Goal: Task Accomplishment & Management: Use online tool/utility

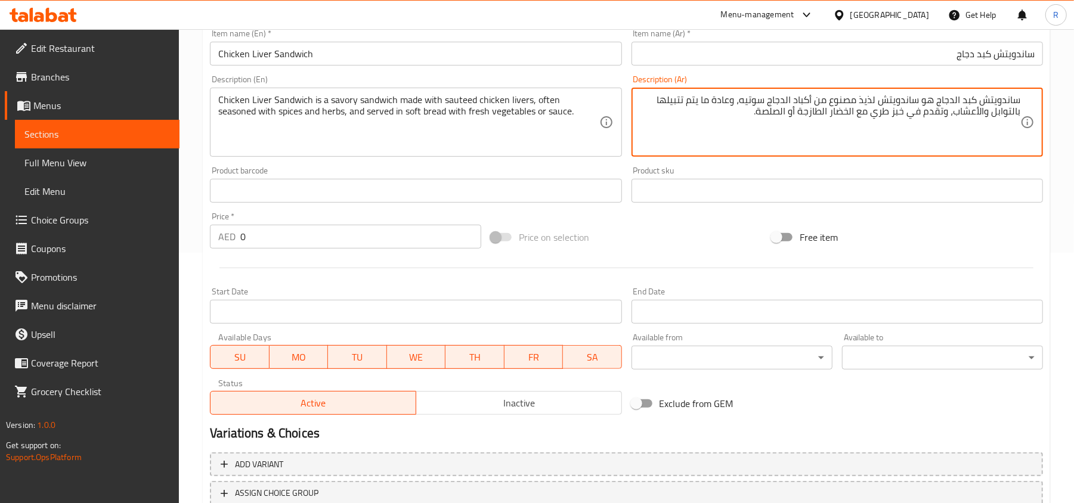
scroll to position [20, 0]
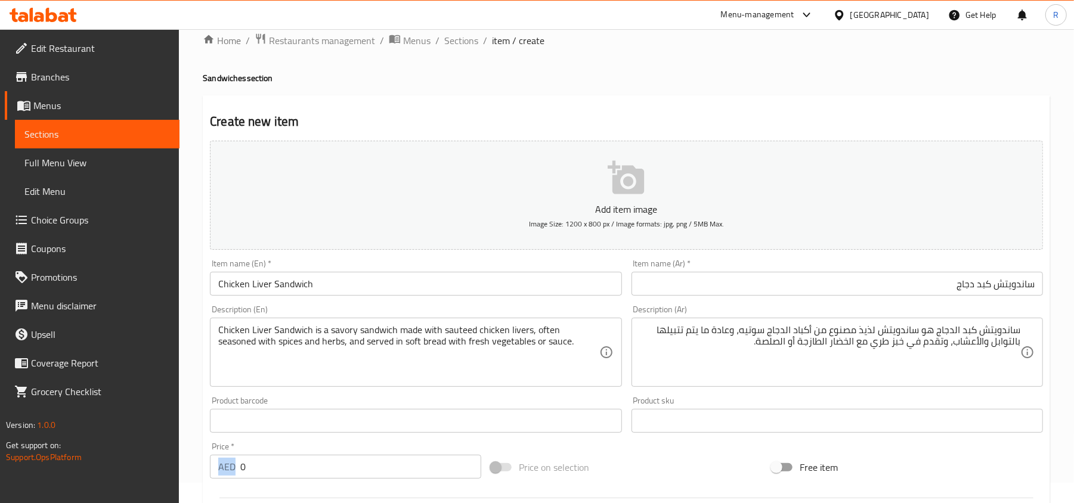
click at [240, 472] on div "AED 0 Price *" at bounding box center [345, 467] width 271 height 24
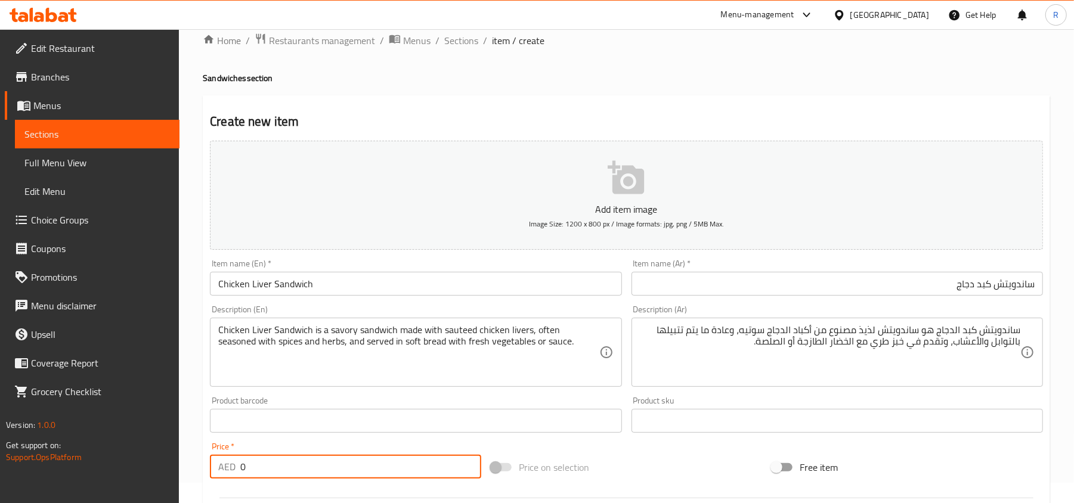
drag, startPoint x: 243, startPoint y: 471, endPoint x: 237, endPoint y: 469, distance: 7.0
click at [237, 469] on div "AED 0 Price *" at bounding box center [345, 467] width 271 height 24
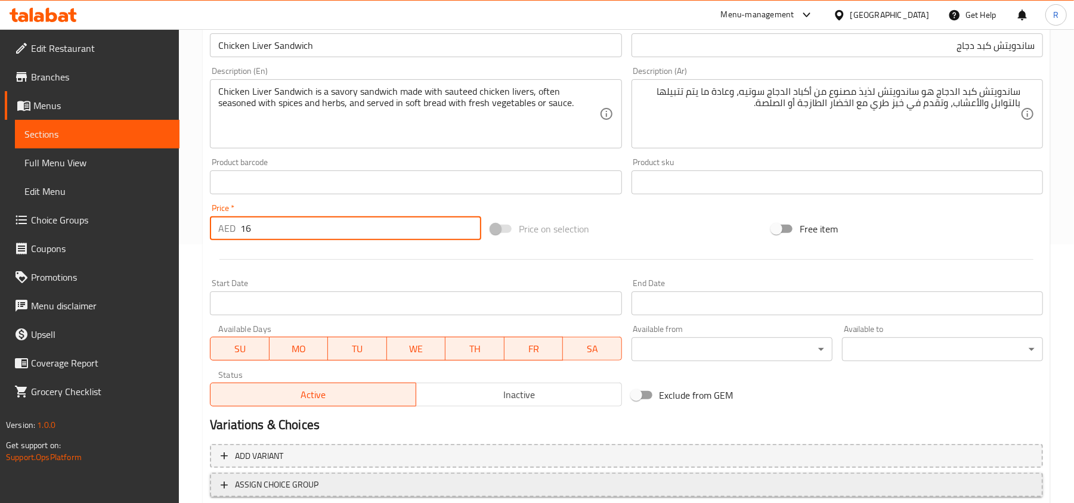
scroll to position [339, 0]
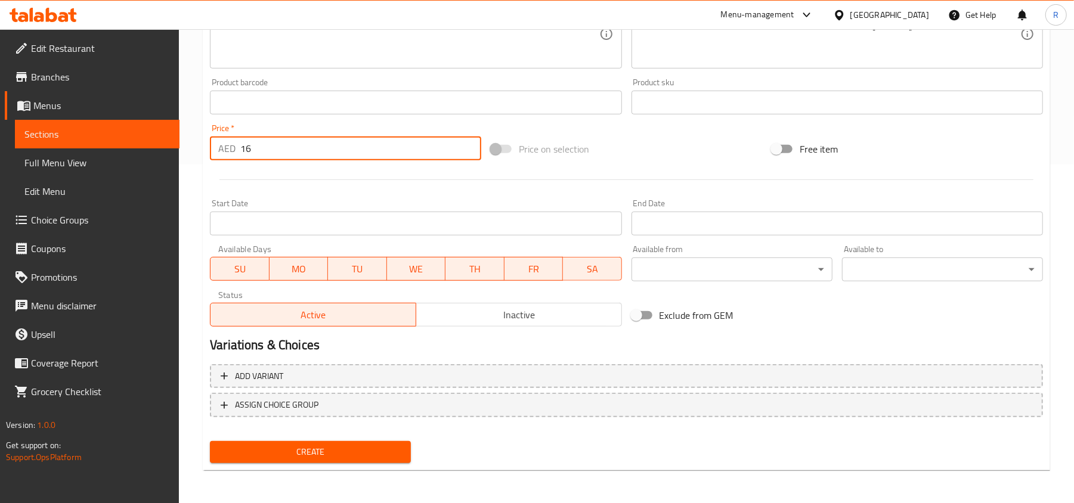
type input "16"
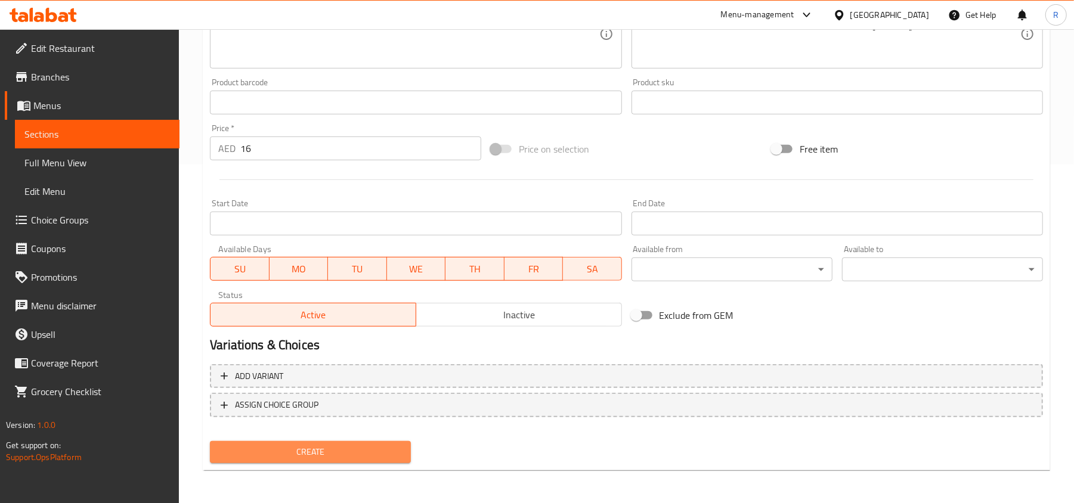
click at [334, 457] on span "Create" at bounding box center [310, 452] width 182 height 15
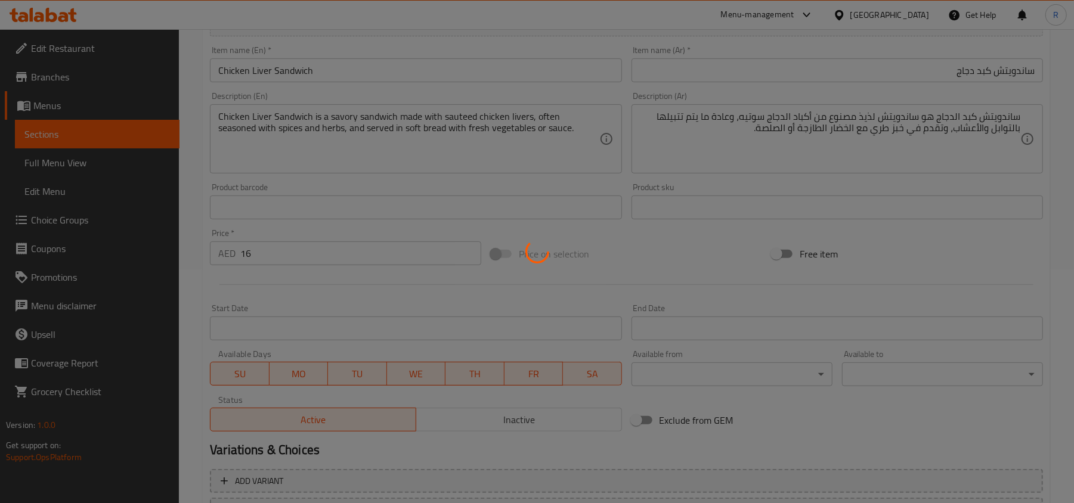
scroll to position [20, 0]
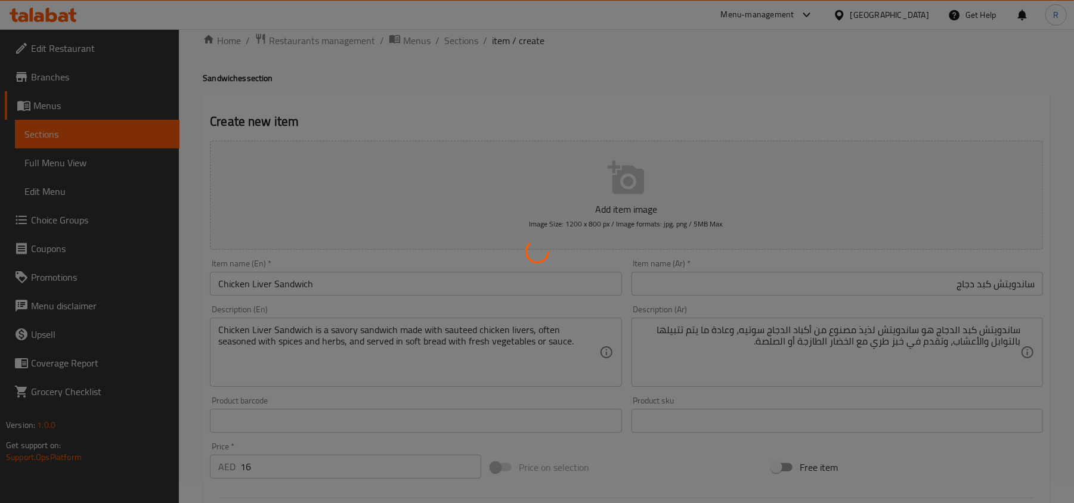
type input "0"
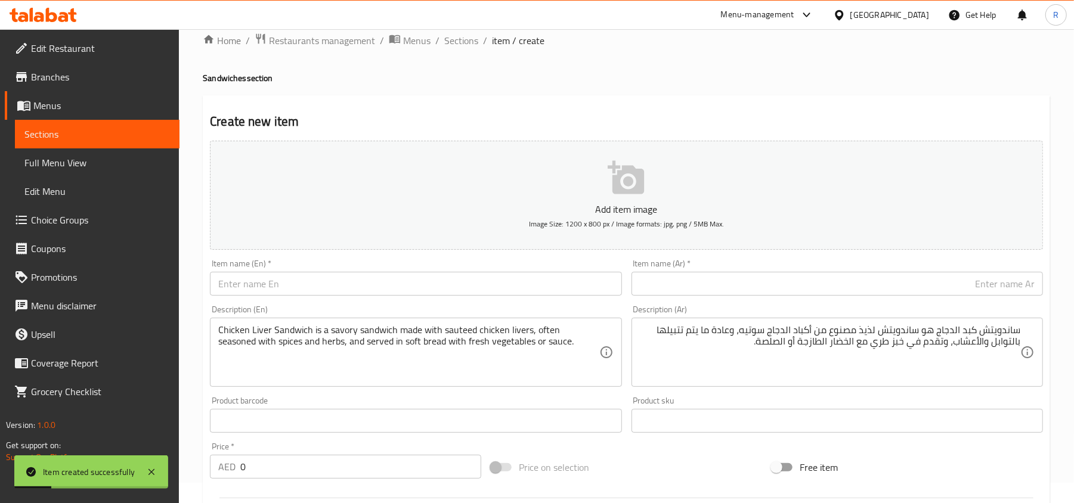
scroll to position [0, 0]
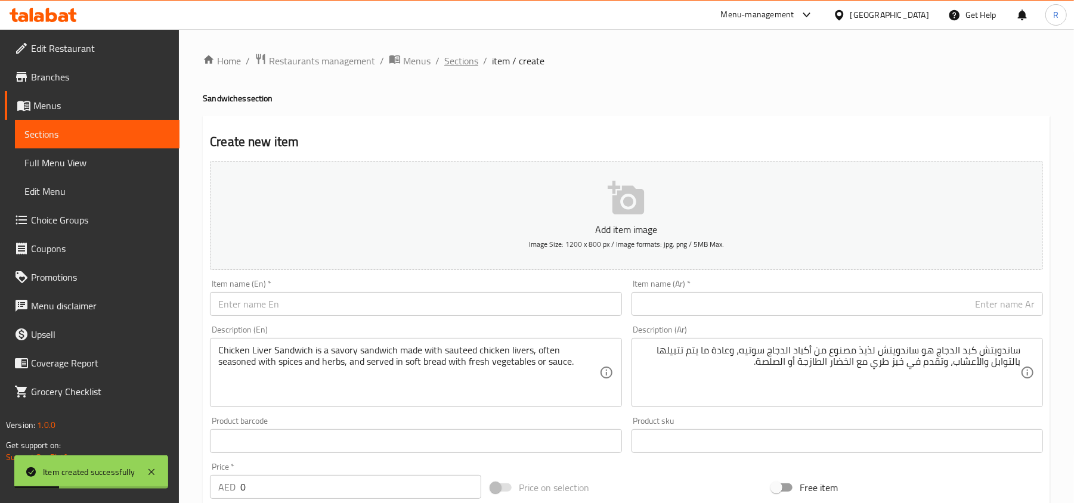
click at [466, 61] on span "Sections" at bounding box center [461, 61] width 34 height 14
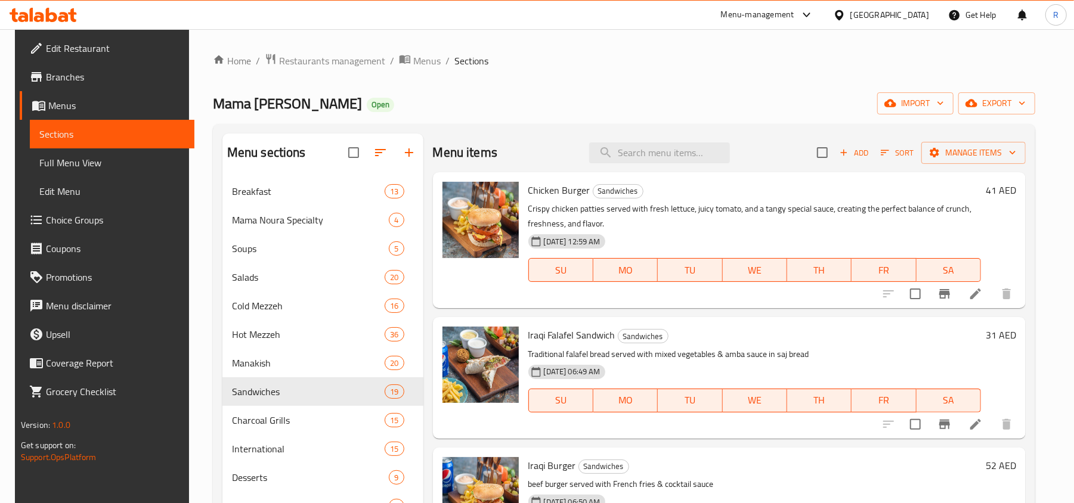
click at [849, 156] on icon "button" at bounding box center [843, 152] width 11 height 11
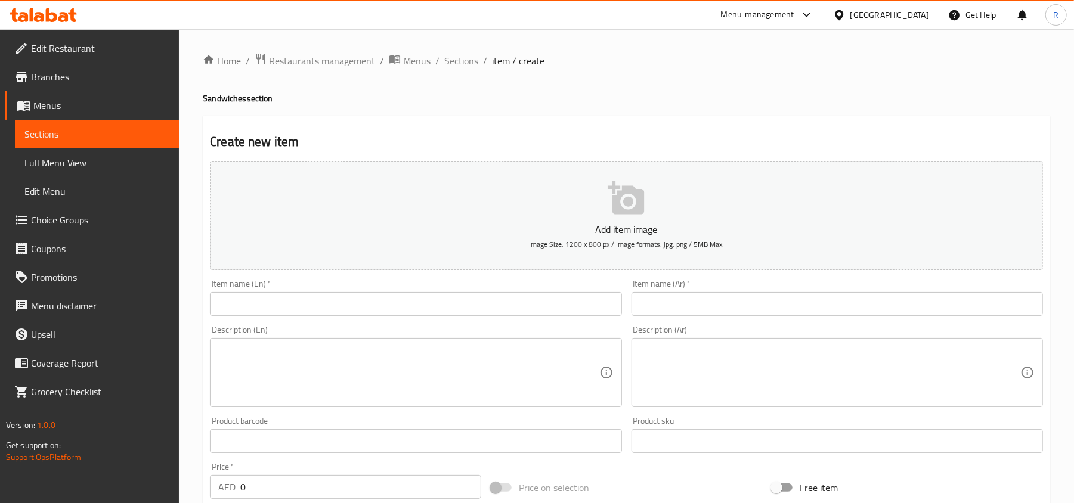
click at [372, 315] on input "text" at bounding box center [415, 304] width 411 height 24
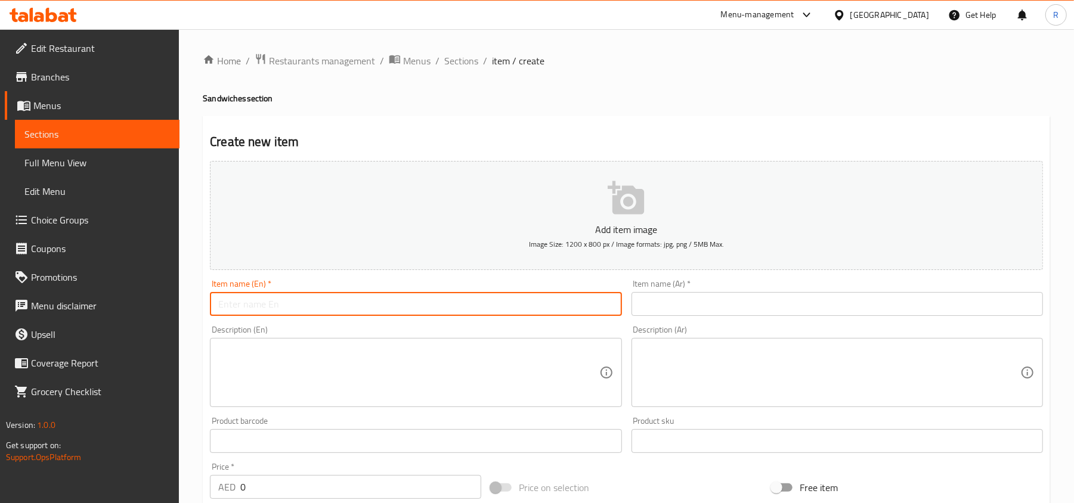
paste input "FALAFEL SANDWICH"
click at [278, 303] on input "FALAFEL SANDWICH" at bounding box center [415, 304] width 411 height 24
click at [331, 297] on input "Falafel Sandwich" at bounding box center [415, 304] width 411 height 24
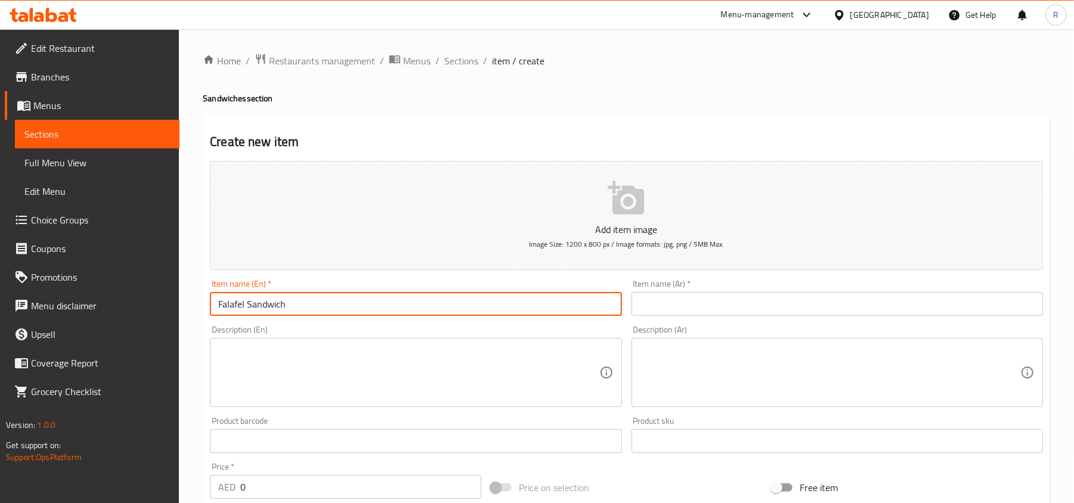
click at [331, 297] on input "Falafel Sandwich" at bounding box center [415, 304] width 411 height 24
type input "Falafel Sandwich"
click at [752, 303] on input "text" at bounding box center [836, 304] width 411 height 24
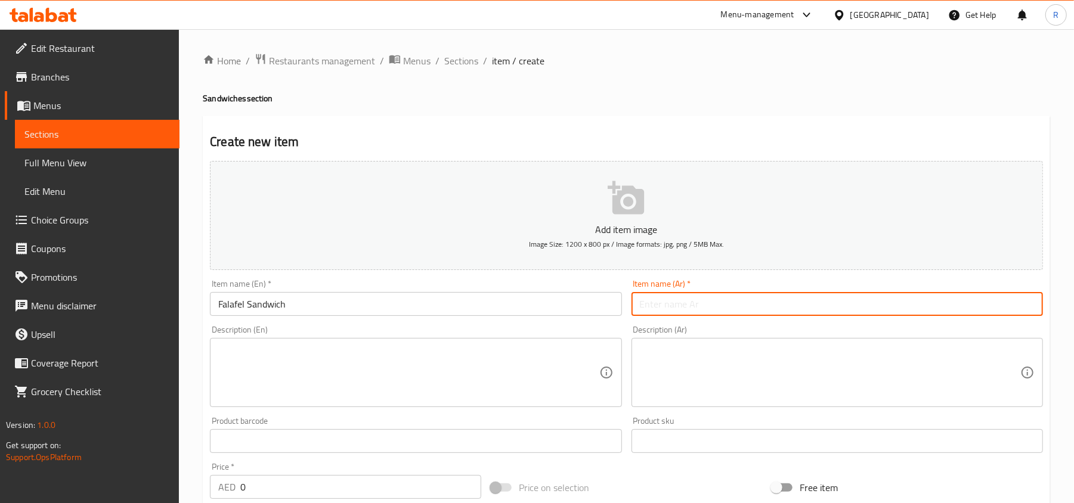
paste input "ساندويتش فلافل"
type input "ساندويتش فلافل"
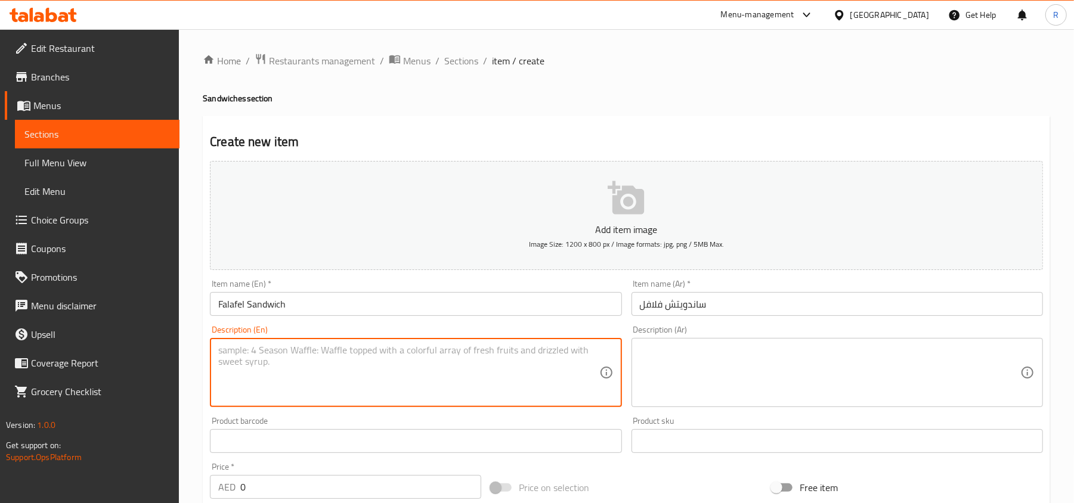
click at [444, 384] on textarea at bounding box center [408, 373] width 380 height 57
click at [315, 360] on textarea at bounding box center [408, 373] width 380 height 57
paste textarea "Falafel Sandwich is a crunchy, flavorful sandwich filled with deep-fried chickp…"
type textarea "Falafel Sandwich is a crunchy, flavorful sandwich filled with deep-fried chickp…"
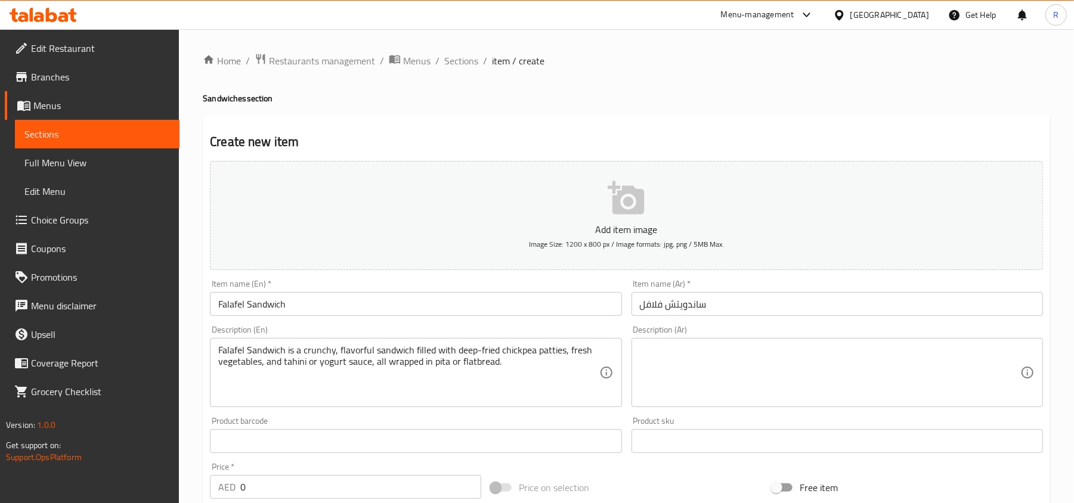
click at [703, 340] on div "Description (Ar)" at bounding box center [836, 372] width 411 height 69
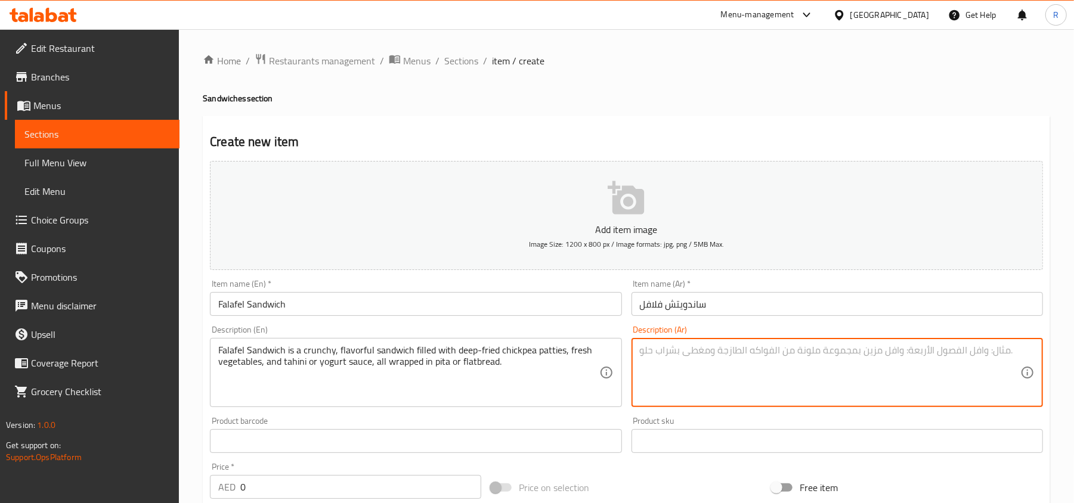
paste textarea "ساندويتش الفلافل هو ساندويتش مقرمش ولذيذ محشو بفطائر الحمص ال[GEOGRAPHIC_DATA] …"
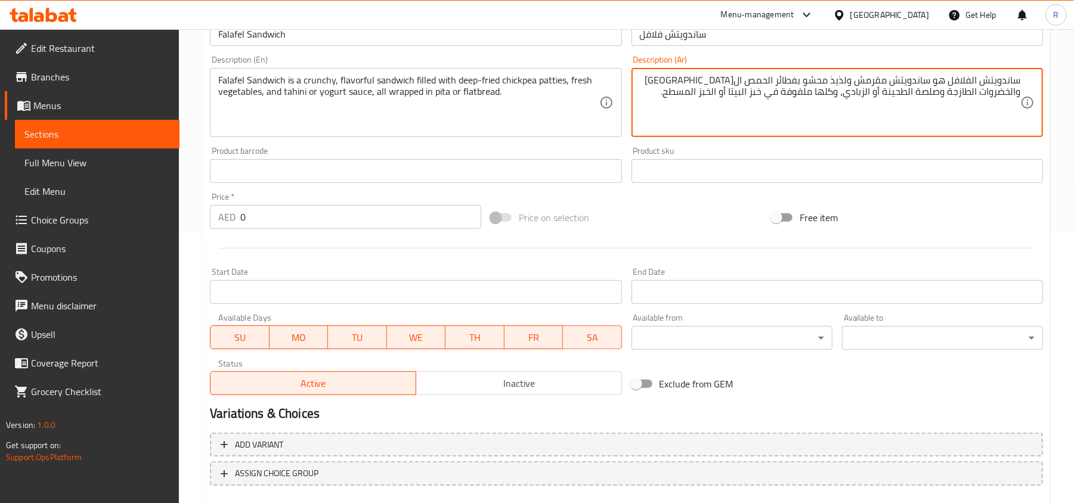
scroll to position [318, 0]
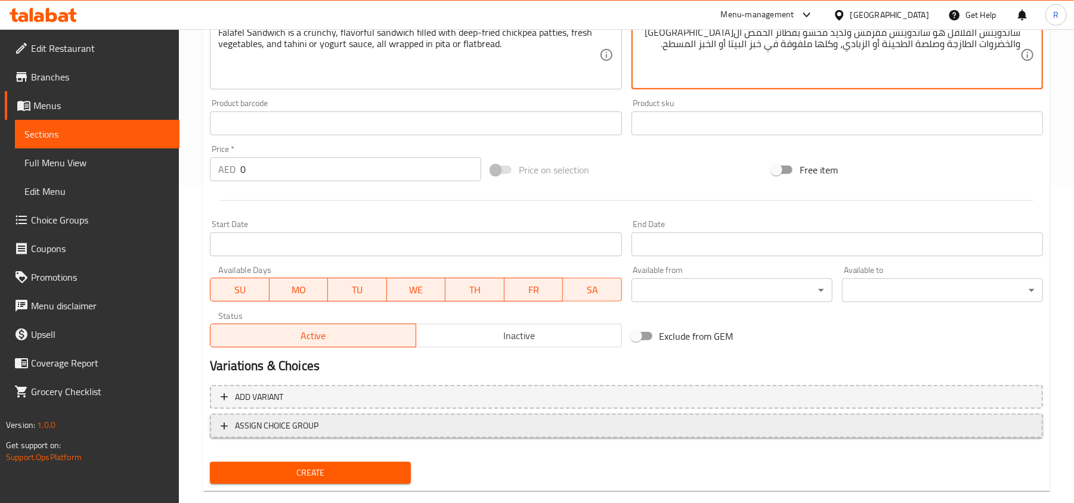
type textarea "ساندويتش الفلافل هو ساندويتش مقرمش ولذيذ محشو بفطائر الحمص ال[GEOGRAPHIC_DATA] …"
click at [296, 425] on span "ASSIGN CHOICE GROUP" at bounding box center [276, 426] width 83 height 15
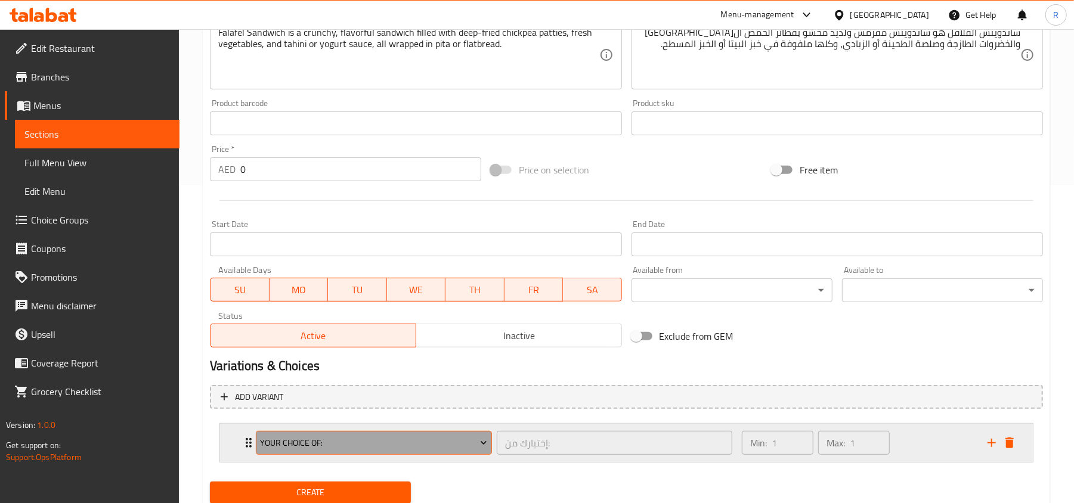
click at [366, 451] on button "Your Choice Of:" at bounding box center [374, 443] width 236 height 24
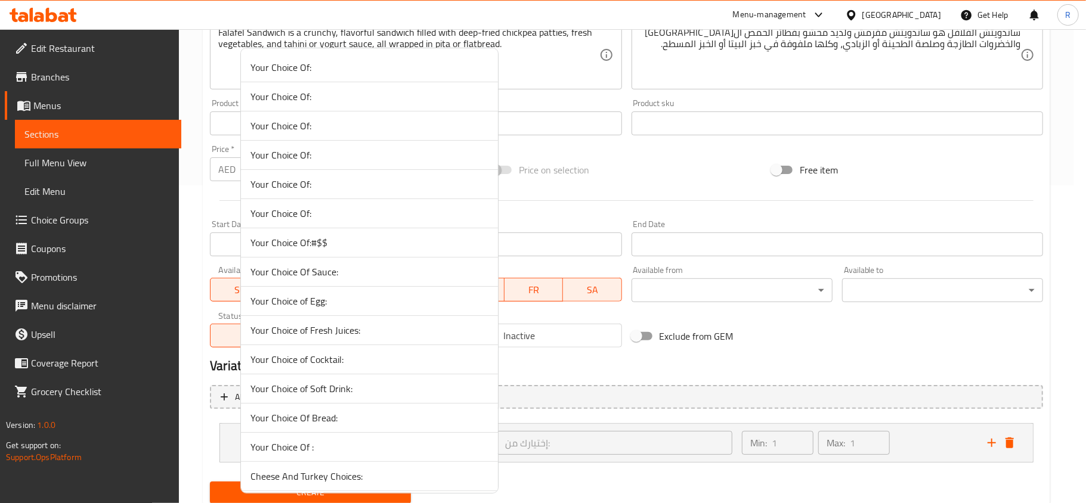
click at [336, 425] on span "Your Choice Of Bread:" at bounding box center [369, 418] width 238 height 14
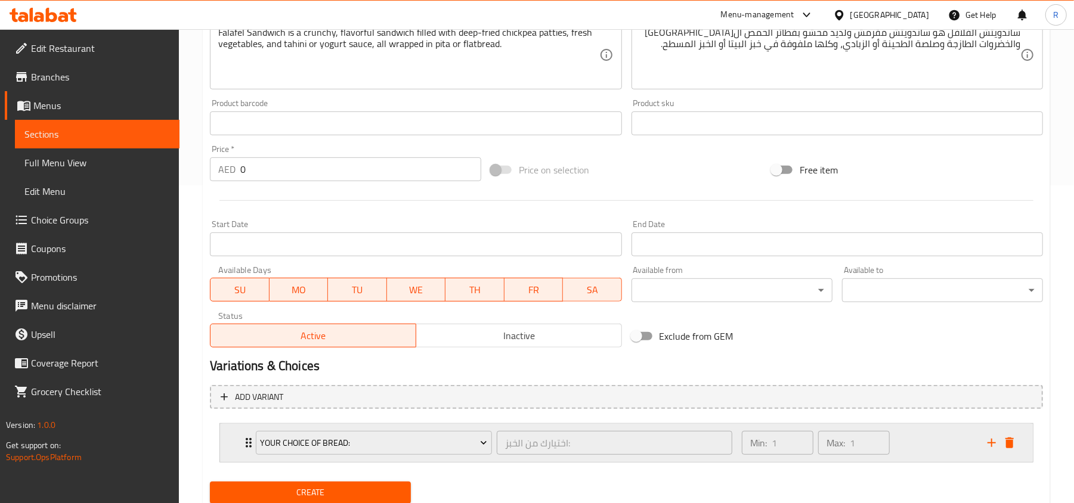
click at [928, 439] on div "Min: 1 ​ Max: 1 ​" at bounding box center [857, 443] width 246 height 38
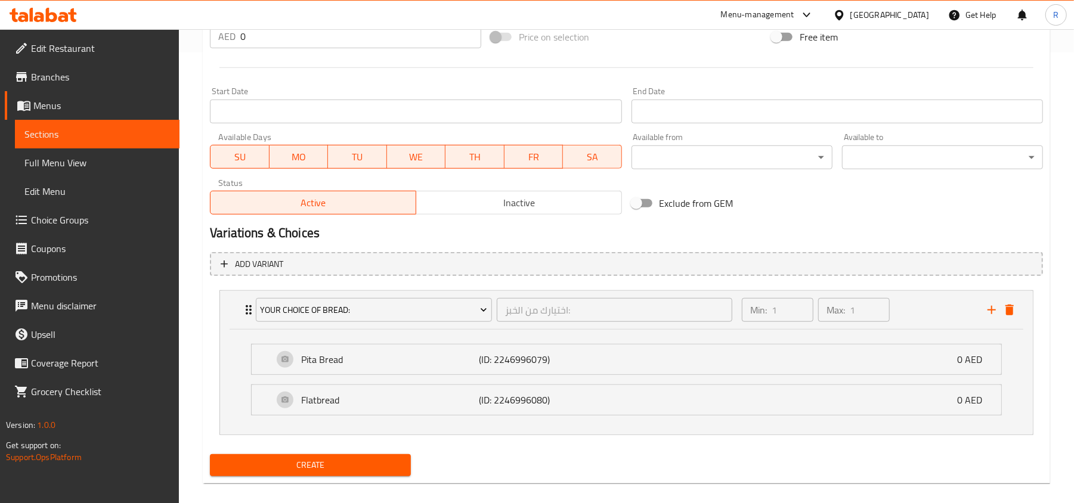
scroll to position [466, 0]
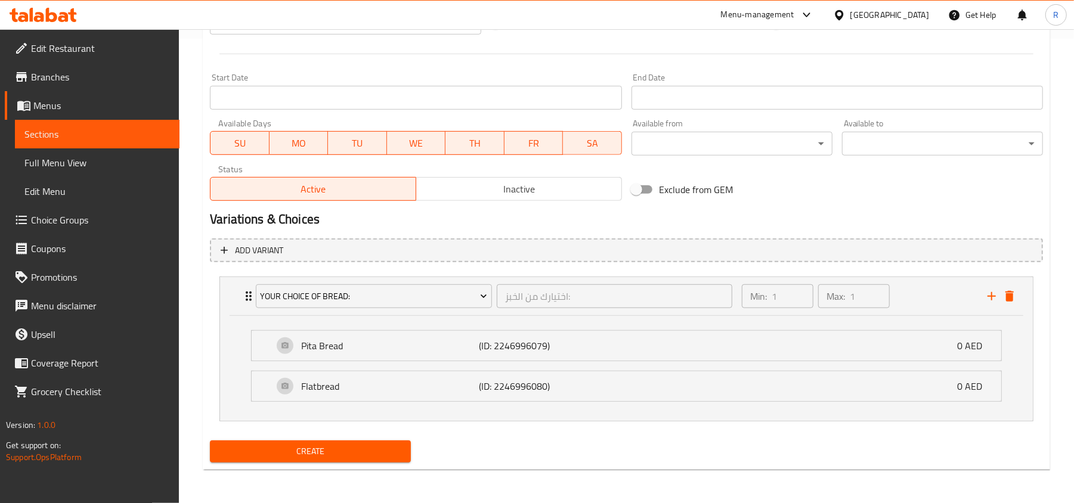
click at [342, 450] on span "Create" at bounding box center [310, 451] width 182 height 15
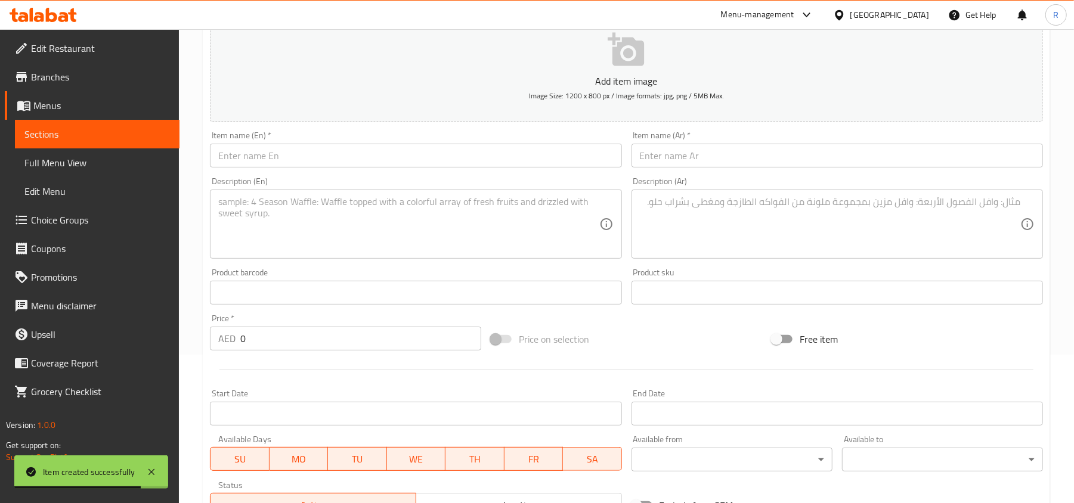
scroll to position [0, 0]
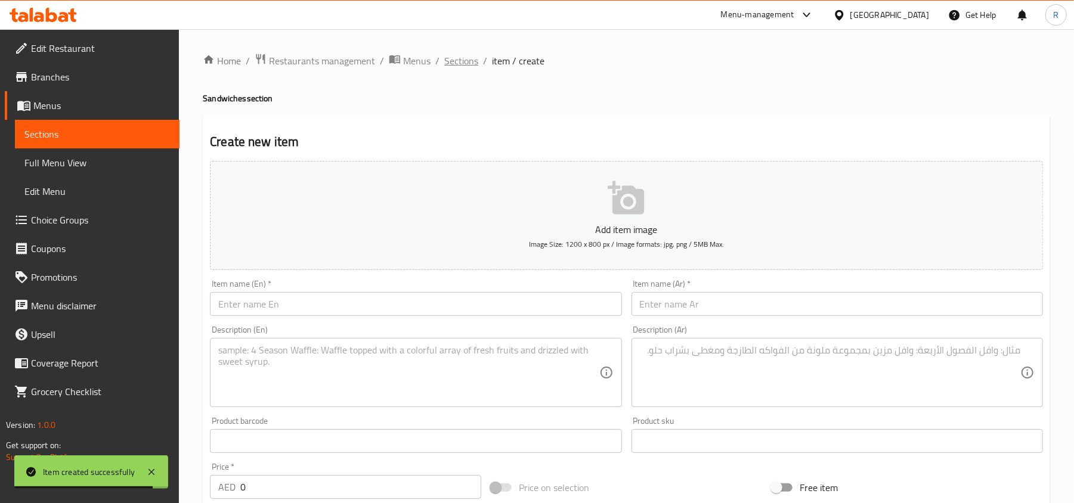
click at [472, 54] on span "Sections" at bounding box center [461, 61] width 34 height 14
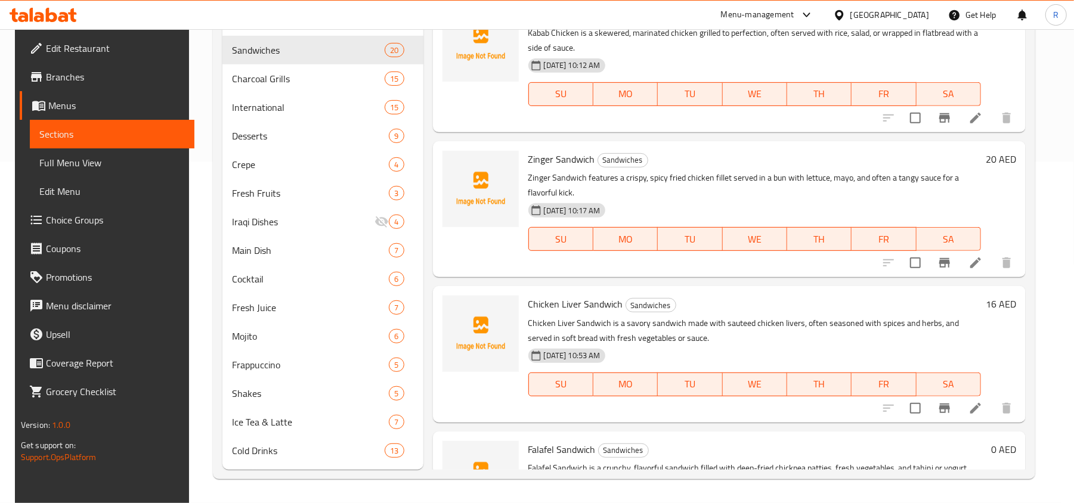
scroll to position [675, 0]
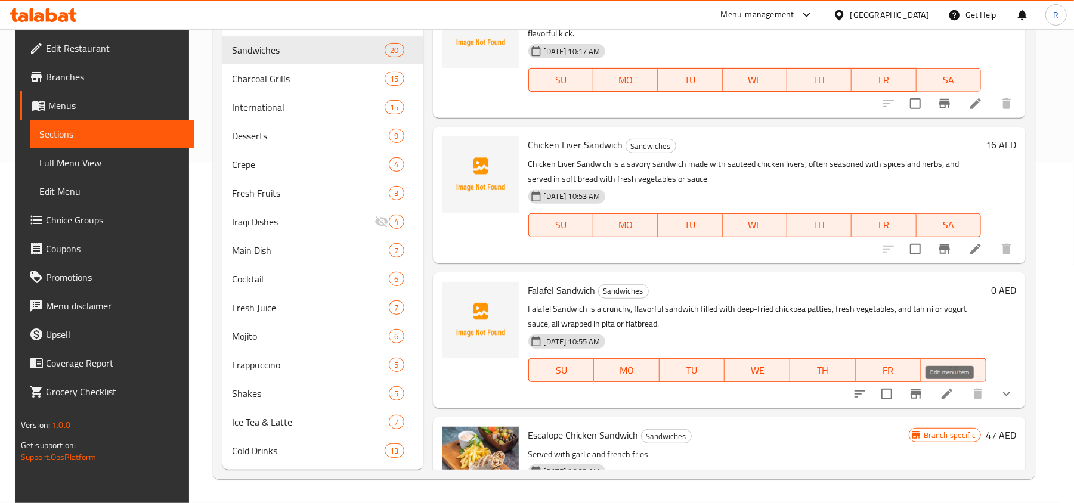
click at [954, 397] on icon at bounding box center [947, 394] width 14 height 14
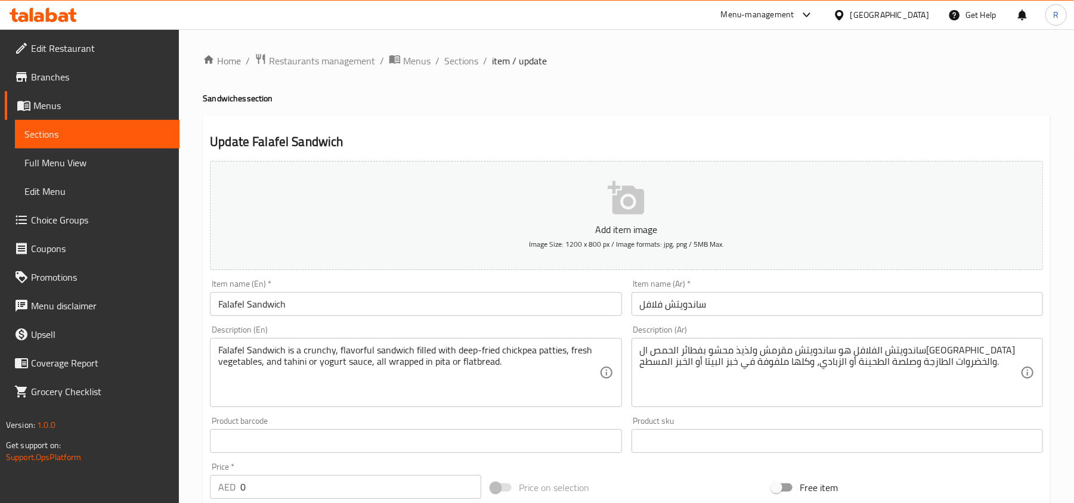
scroll to position [360, 0]
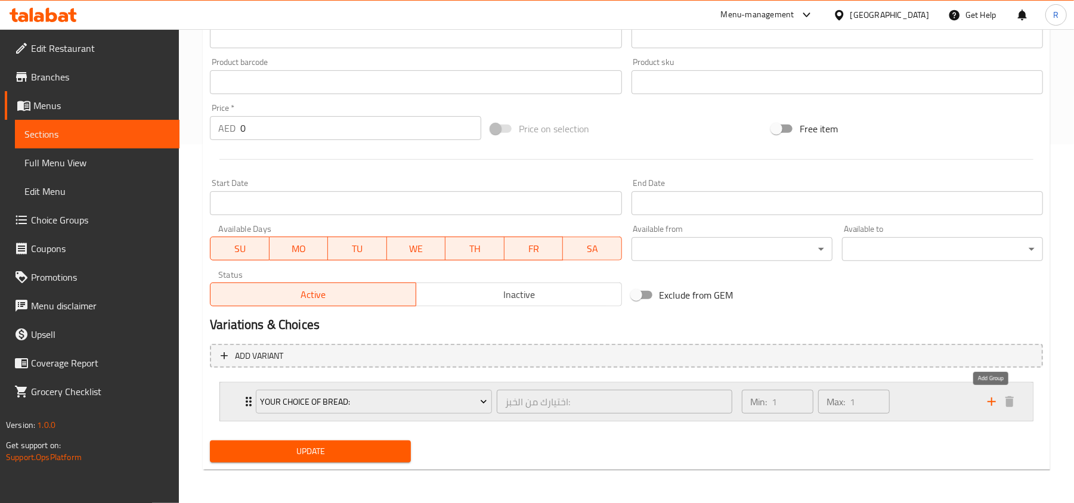
click at [993, 405] on icon "add" at bounding box center [991, 402] width 14 height 14
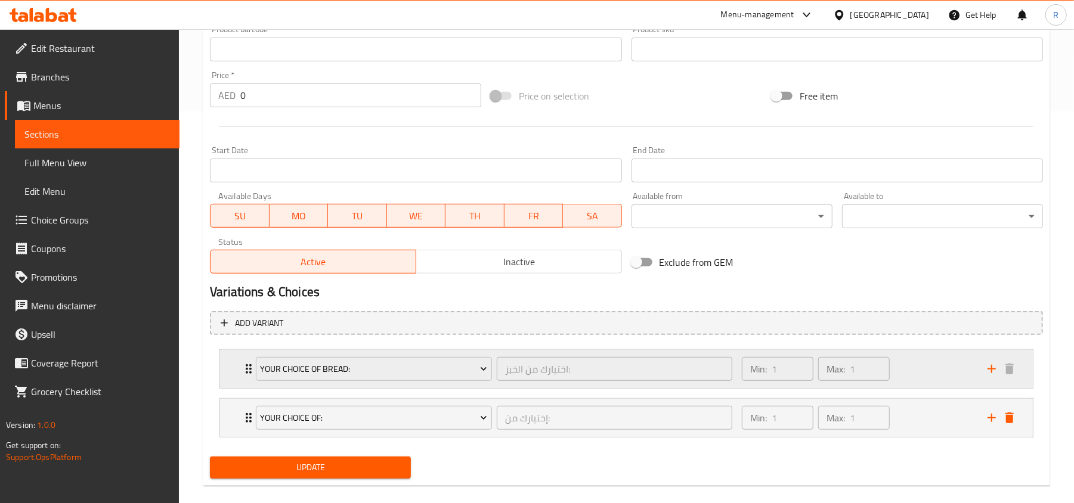
scroll to position [409, 0]
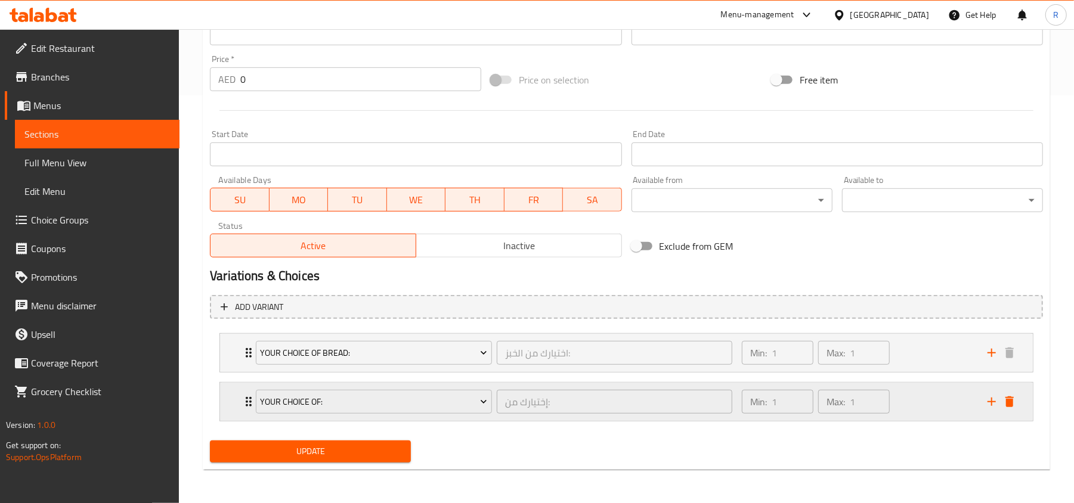
click at [450, 388] on div "Your Choice Of:" at bounding box center [373, 402] width 241 height 29
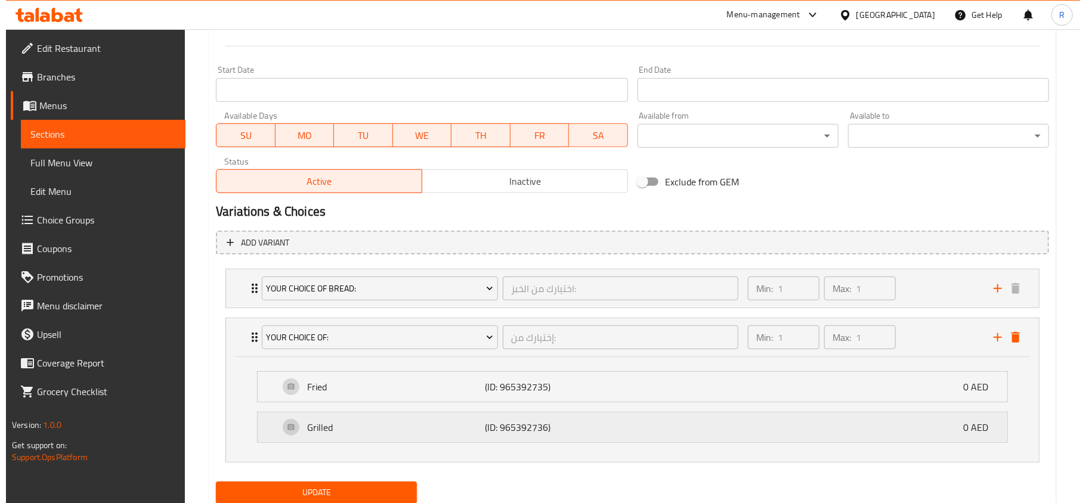
scroll to position [516, 0]
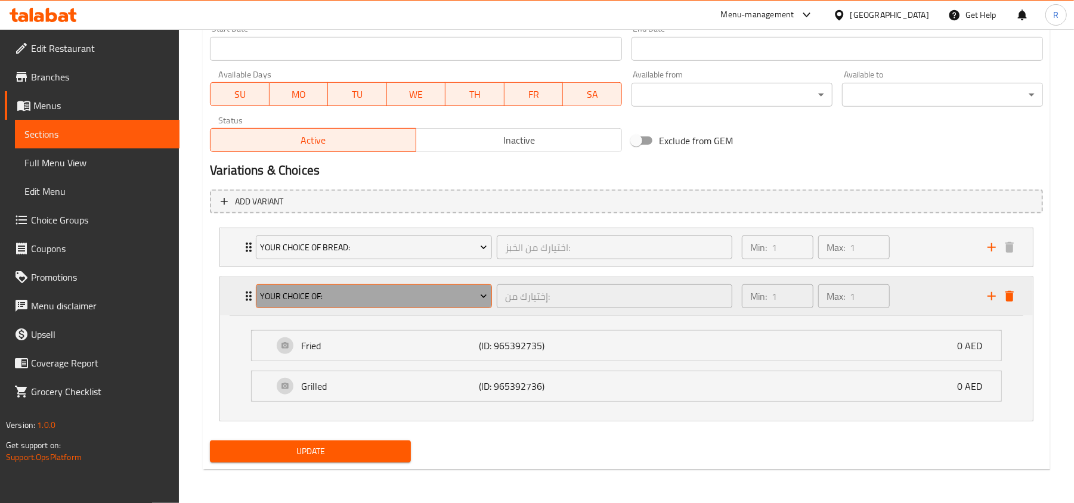
click at [472, 297] on span "Your Choice Of:" at bounding box center [374, 296] width 227 height 15
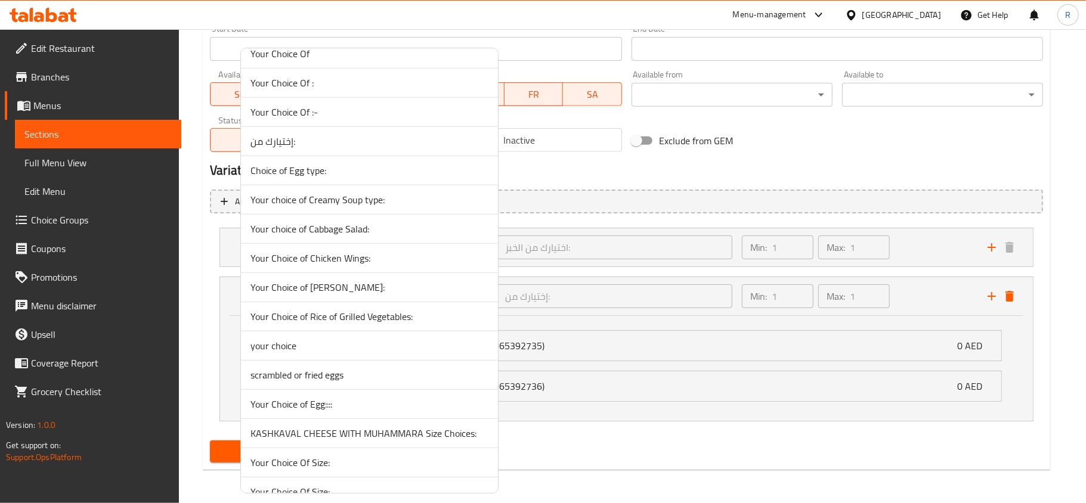
scroll to position [770, 0]
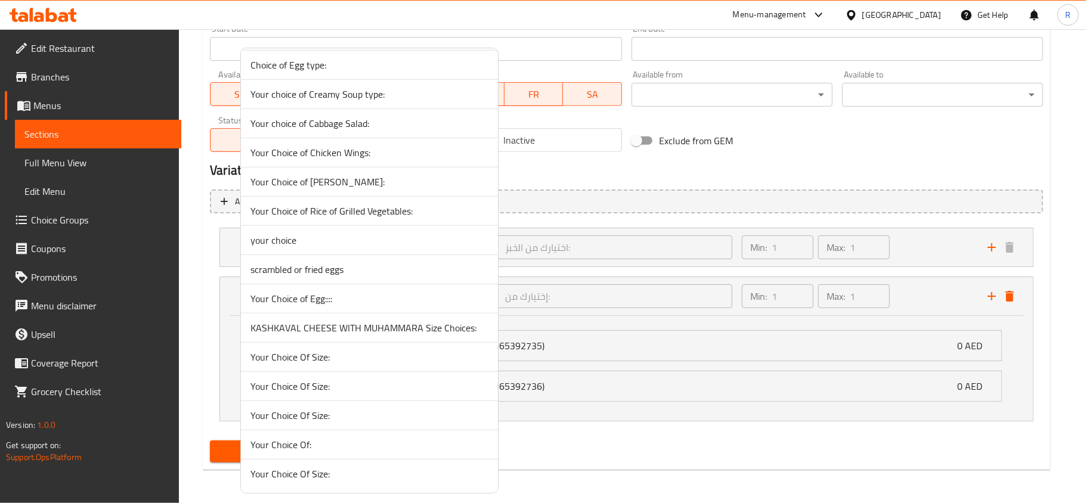
click at [337, 467] on span "Your Choice Of Size:" at bounding box center [369, 474] width 238 height 14
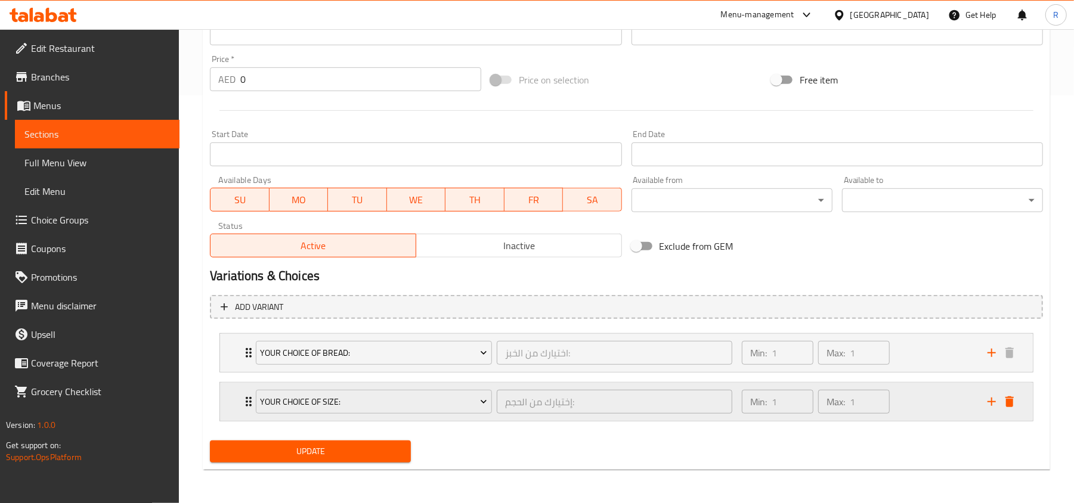
click at [946, 393] on div "Min: 1 ​ Max: 1 ​" at bounding box center [857, 402] width 246 height 38
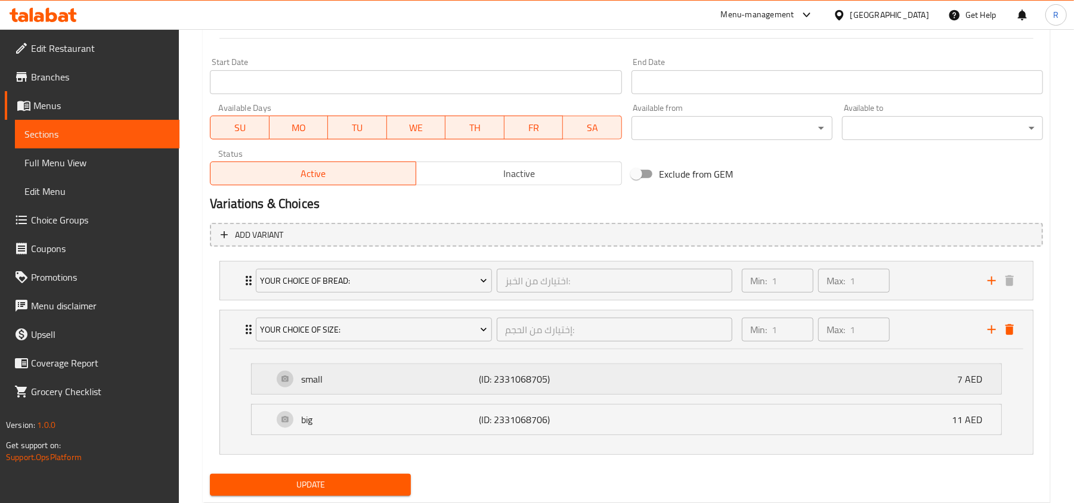
scroll to position [516, 0]
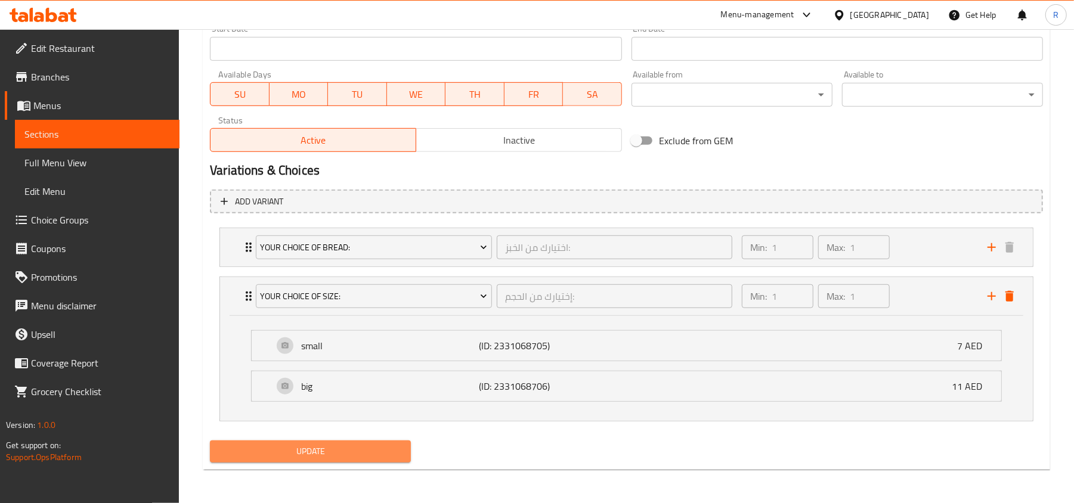
click at [376, 454] on span "Update" at bounding box center [310, 451] width 182 height 15
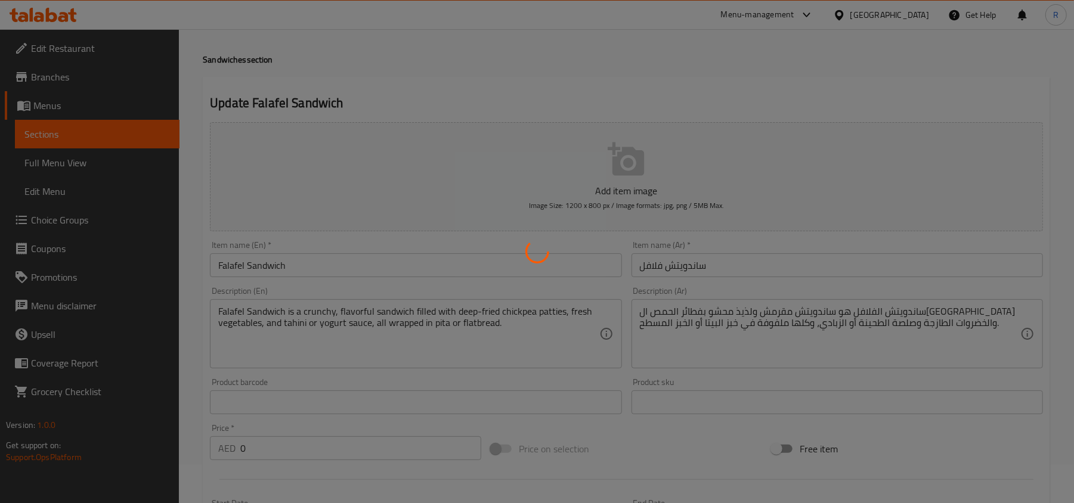
scroll to position [0, 0]
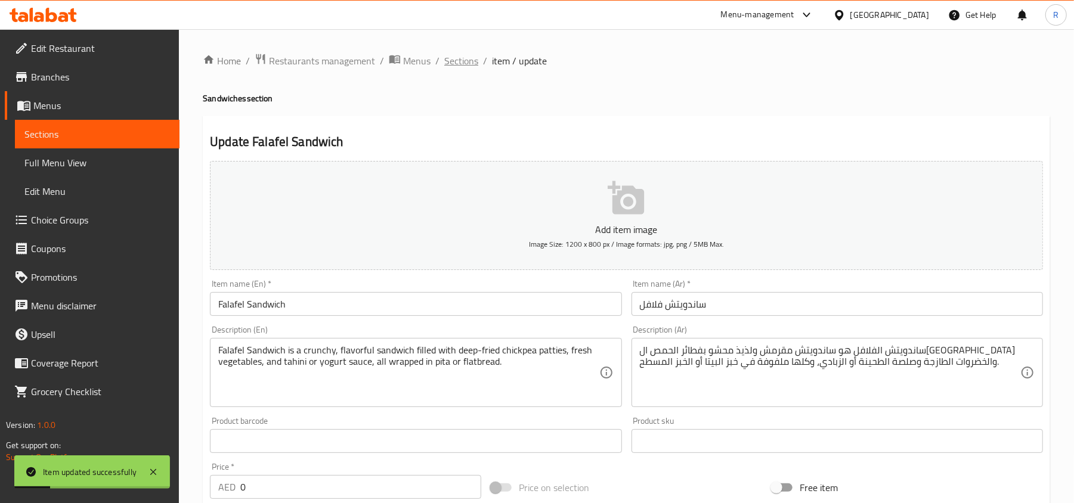
click at [454, 67] on span "Sections" at bounding box center [461, 61] width 34 height 14
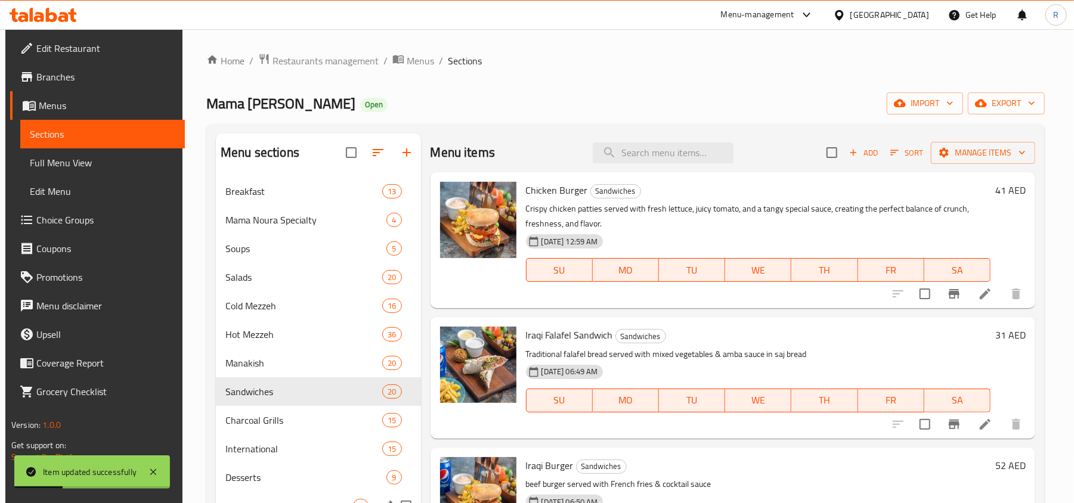
scroll to position [238, 0]
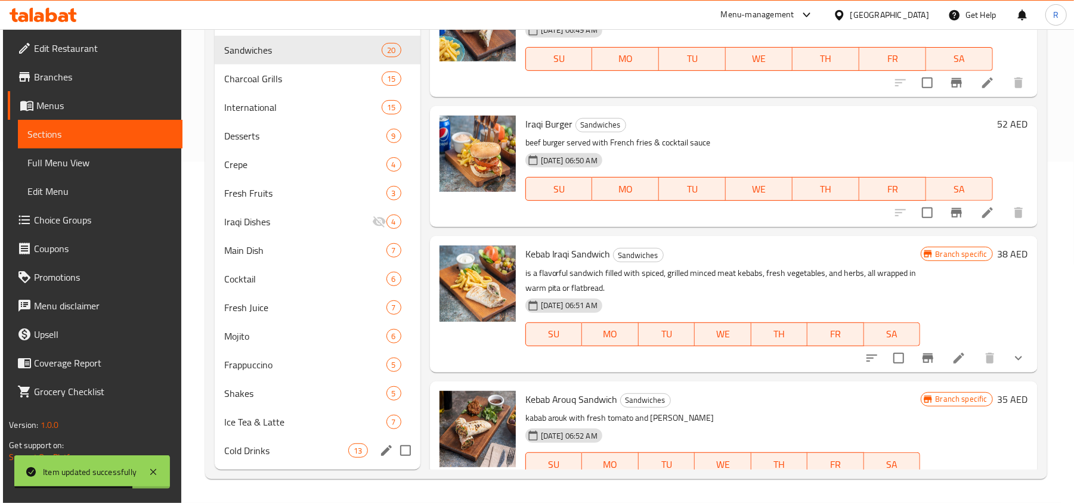
click at [270, 444] on span "Cold Drinks" at bounding box center [286, 451] width 125 height 14
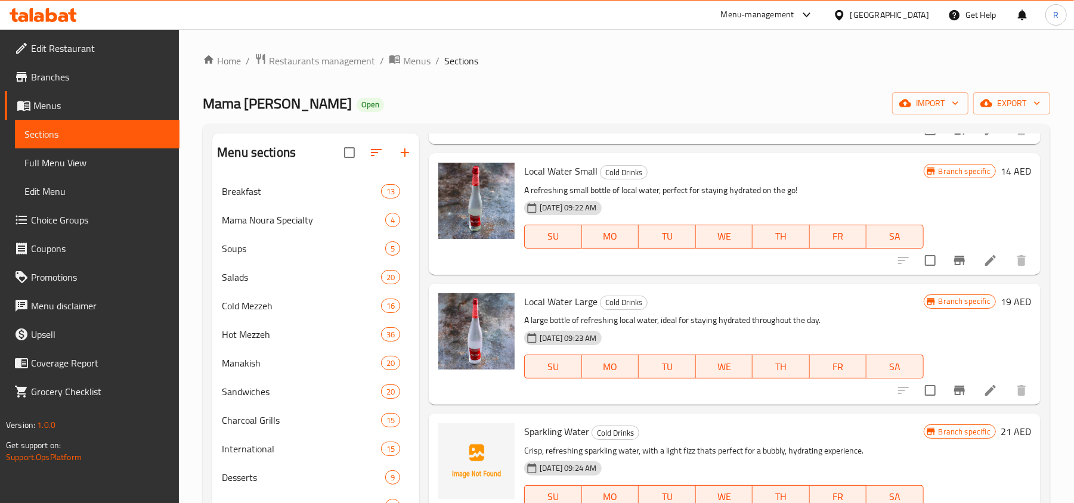
scroll to position [397, 0]
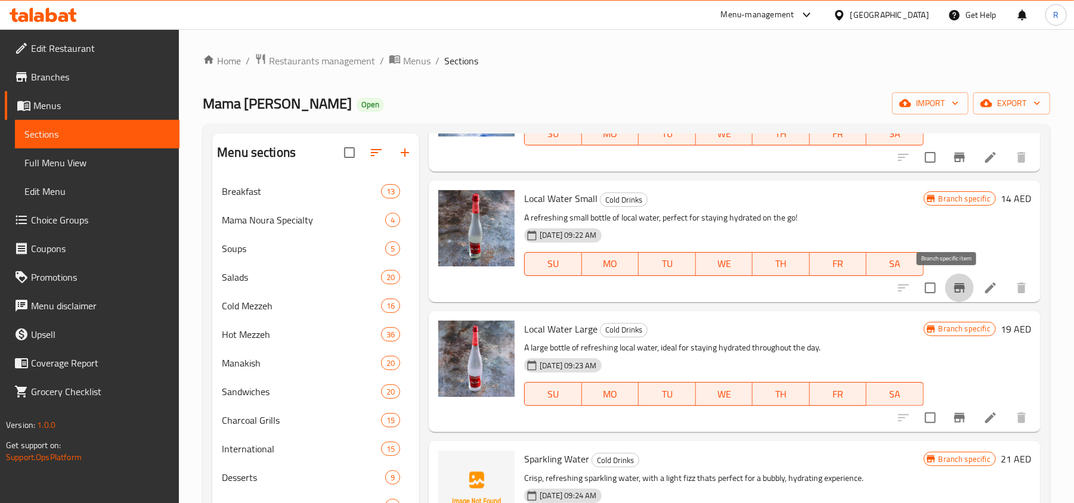
click at [954, 292] on icon "Branch-specific-item" at bounding box center [959, 288] width 11 height 10
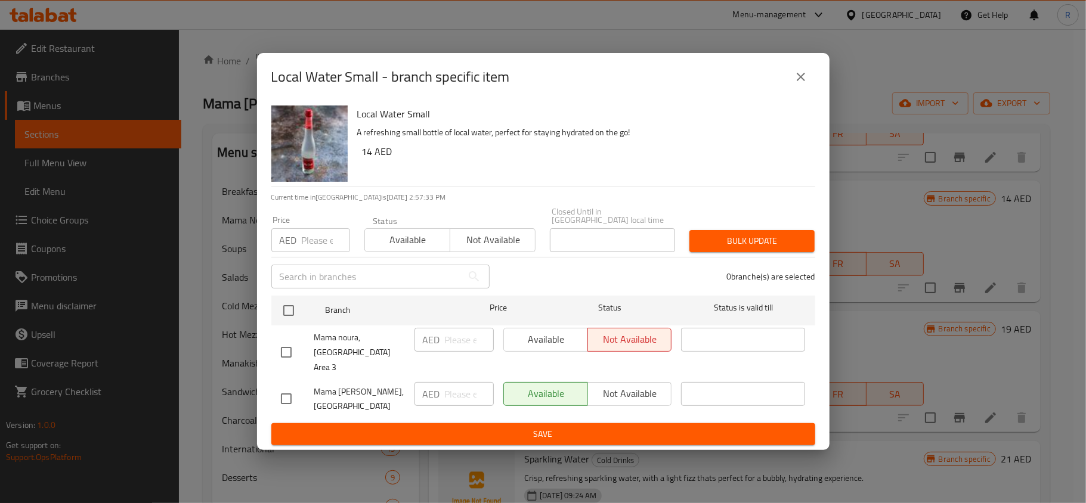
click at [624, 21] on div "Local Water Small - branch specific item Local Water Small A refreshing small b…" at bounding box center [543, 251] width 1086 height 503
click at [795, 82] on icon "close" at bounding box center [800, 77] width 14 height 14
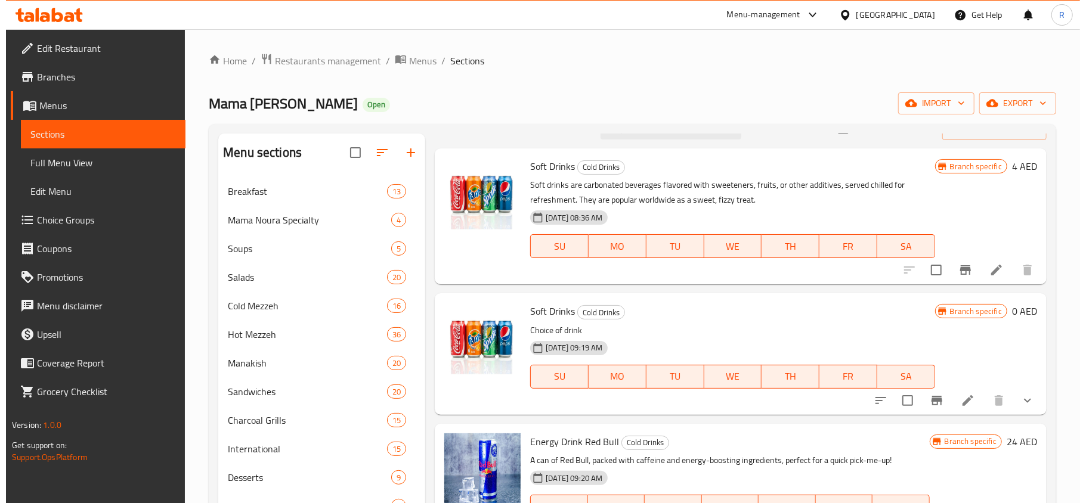
scroll to position [0, 0]
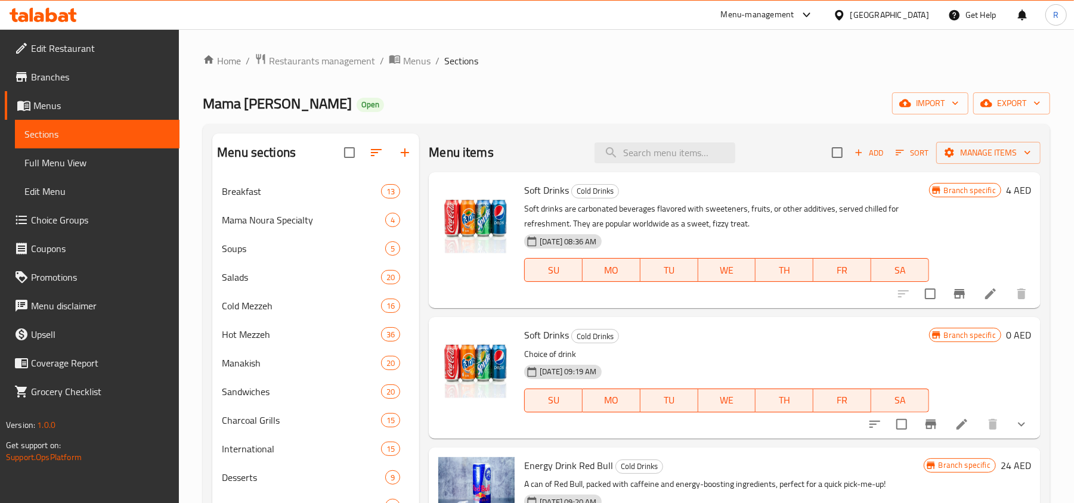
click at [1006, 91] on div "Home / Restaurants management / Menus / Sections Mama Noura Open import export …" at bounding box center [626, 437] width 847 height 768
click at [1005, 103] on span "export" at bounding box center [1011, 103] width 58 height 15
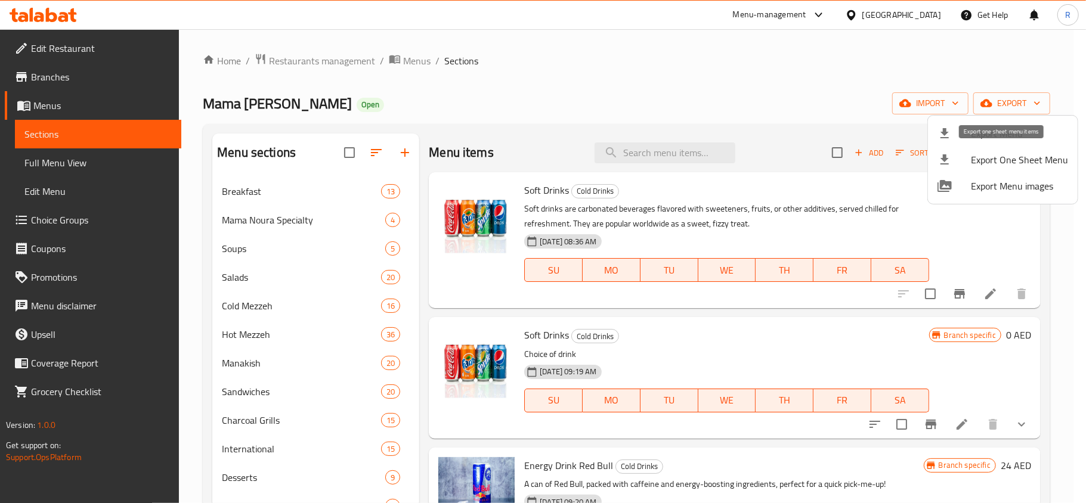
click at [999, 127] on span "Export Menu" at bounding box center [1019, 133] width 97 height 14
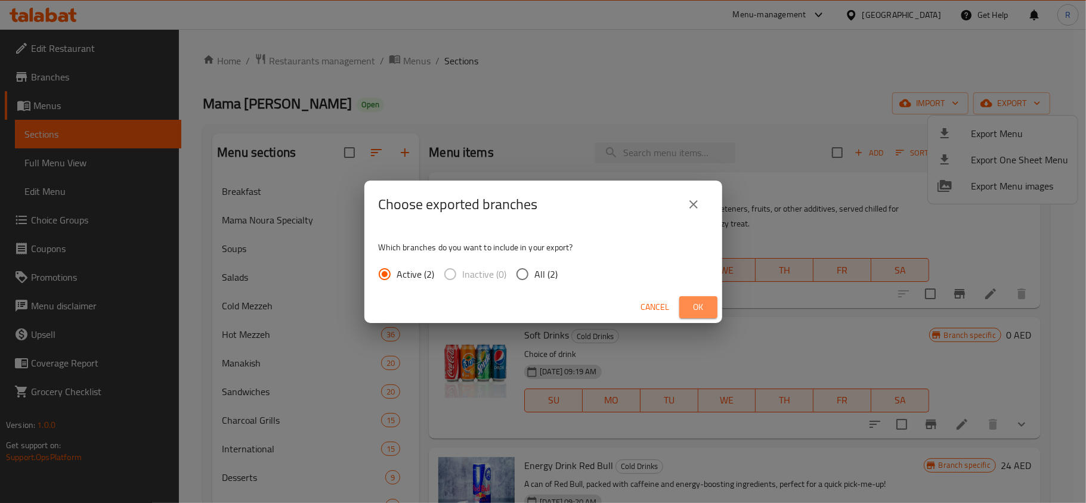
click at [687, 312] on button "Ok" at bounding box center [698, 307] width 38 height 22
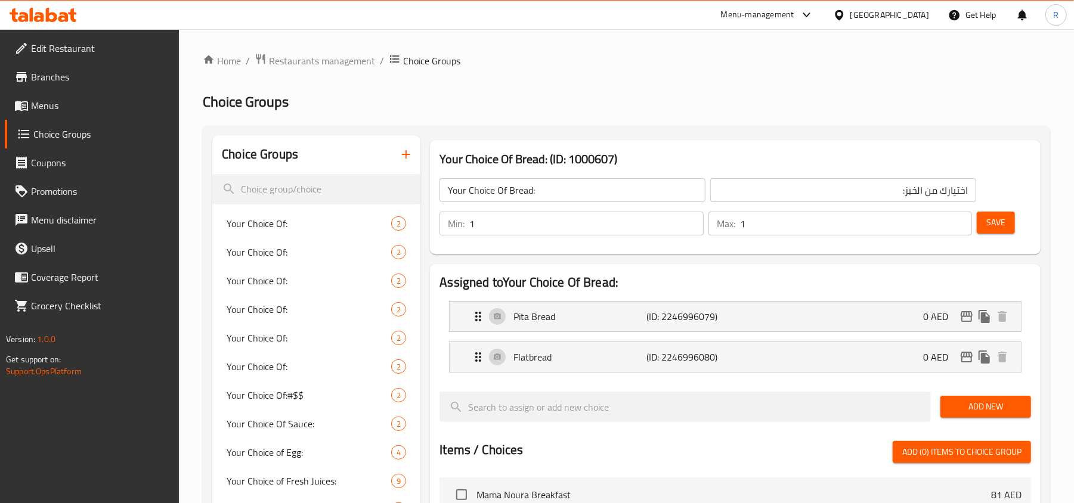
click at [406, 142] on button "button" at bounding box center [406, 154] width 29 height 29
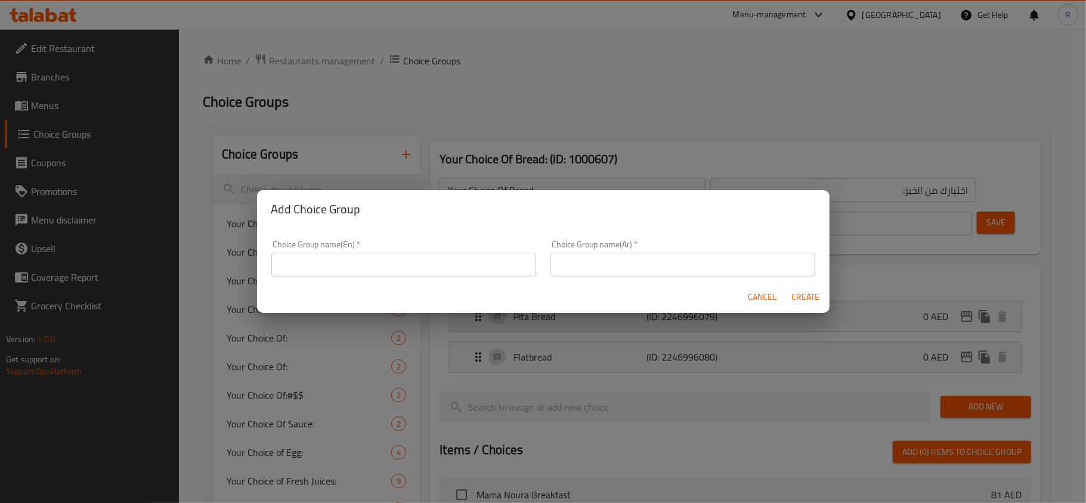
click at [439, 255] on input "text" at bounding box center [403, 265] width 265 height 24
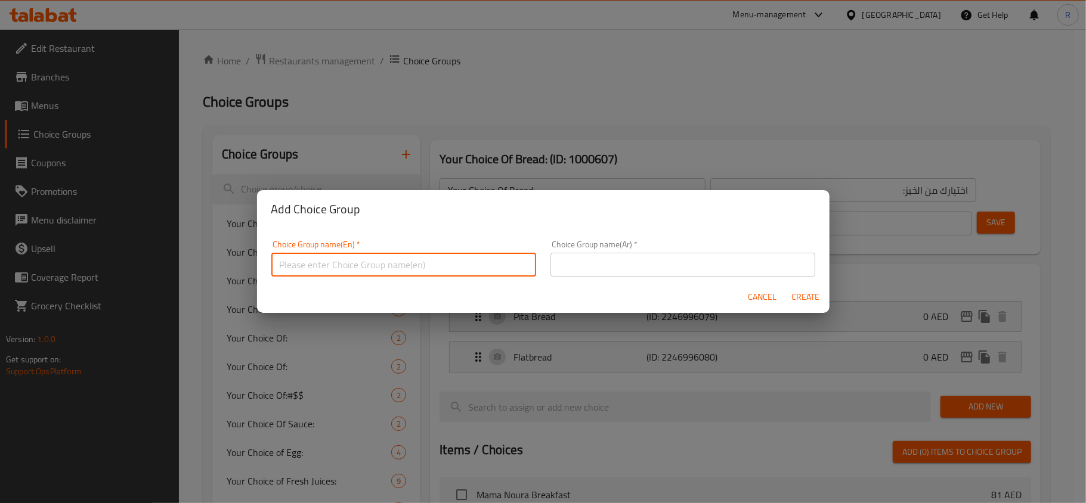
type input "y"
click at [609, 268] on input "text" at bounding box center [682, 265] width 265 height 24
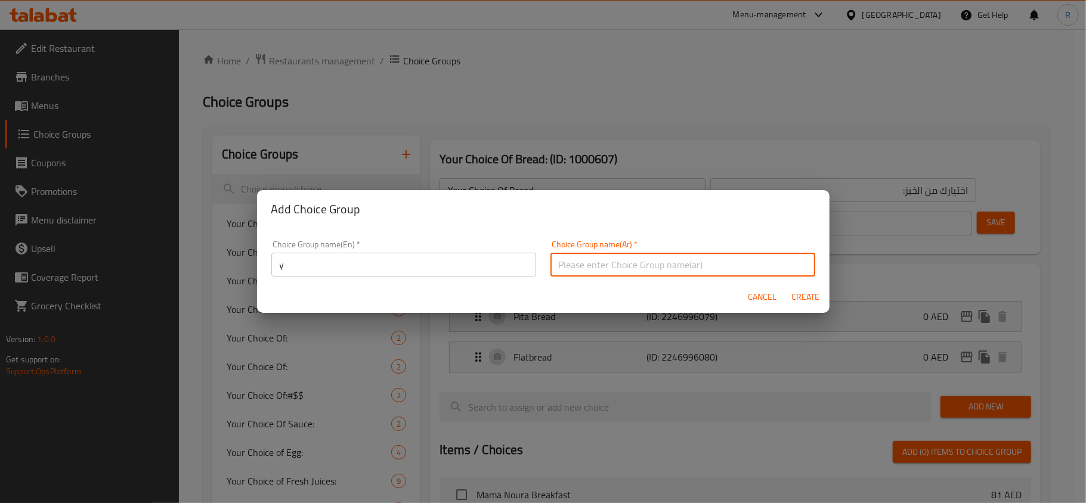
type input "إختيارك من الحجم:"
click at [802, 299] on span "Create" at bounding box center [805, 297] width 29 height 15
type input "y"
type input "إختيارك من الحجم:"
type input "0"
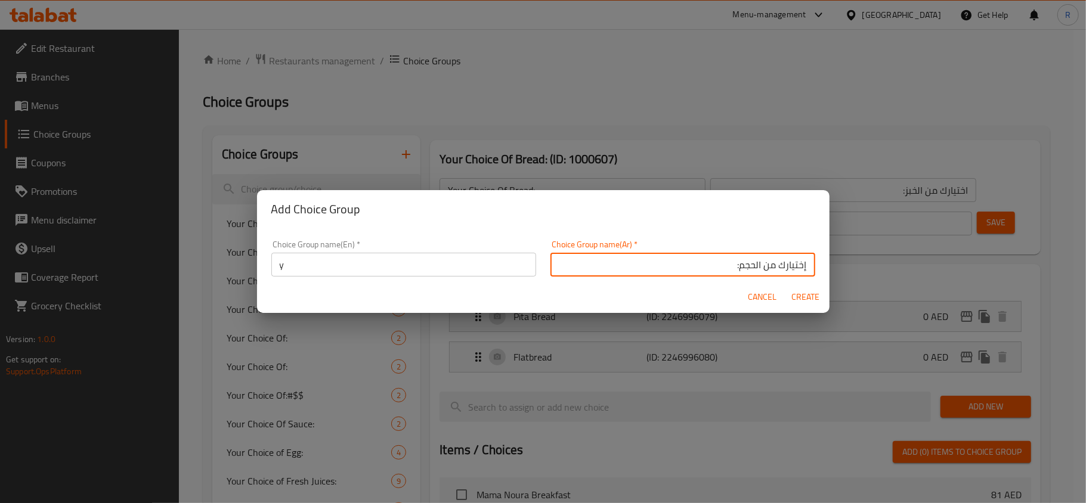
type input "0"
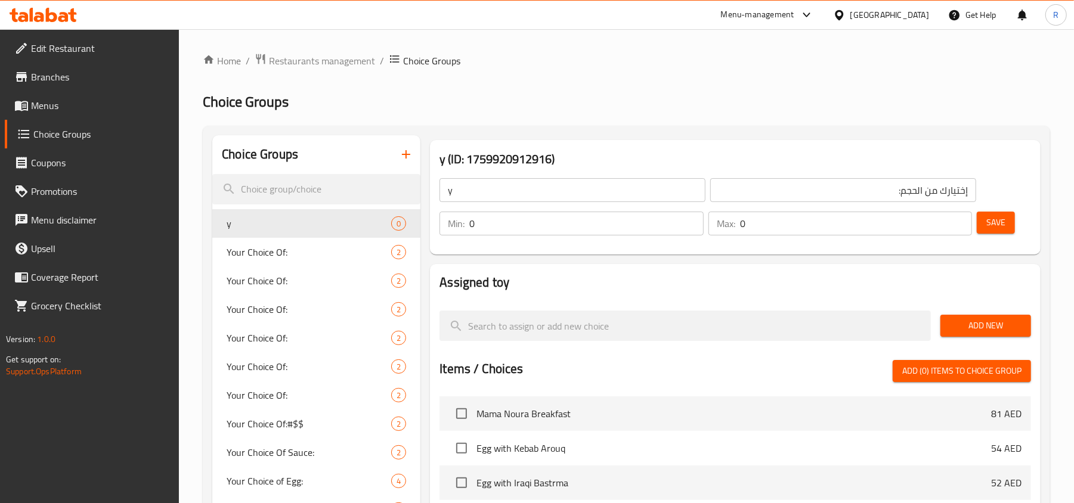
click at [488, 204] on div "Min: 0 ​ Max: 0 ​ Save" at bounding box center [732, 223] width 601 height 38
click at [486, 202] on input "y" at bounding box center [572, 190] width 266 height 24
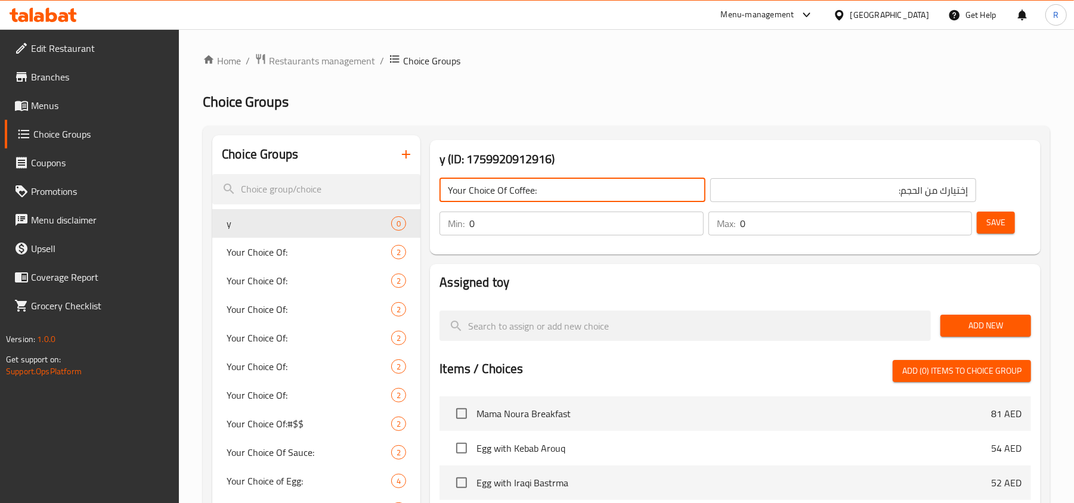
click at [523, 194] on input "Your Choice Of Coffee:" at bounding box center [572, 190] width 266 height 24
type input "Your Choice Of Size:"
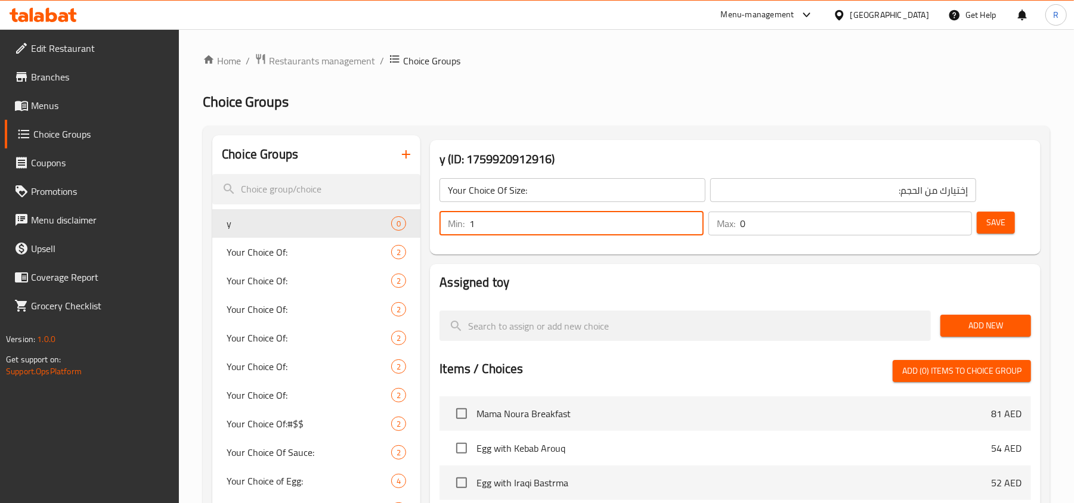
type input "1"
click at [692, 219] on input "1" at bounding box center [586, 224] width 234 height 24
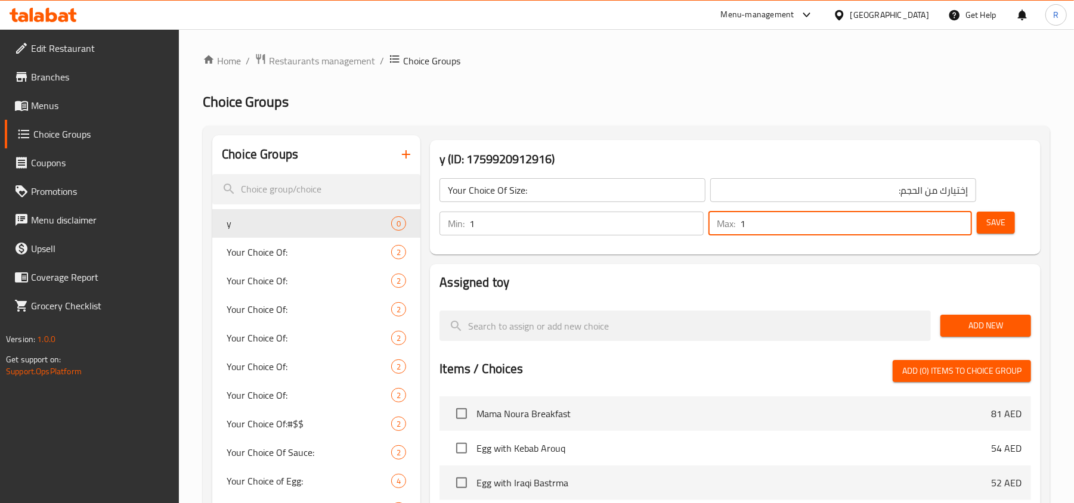
type input "1"
click at [960, 221] on input "1" at bounding box center [856, 224] width 232 height 24
click at [983, 224] on button "Save" at bounding box center [996, 223] width 38 height 22
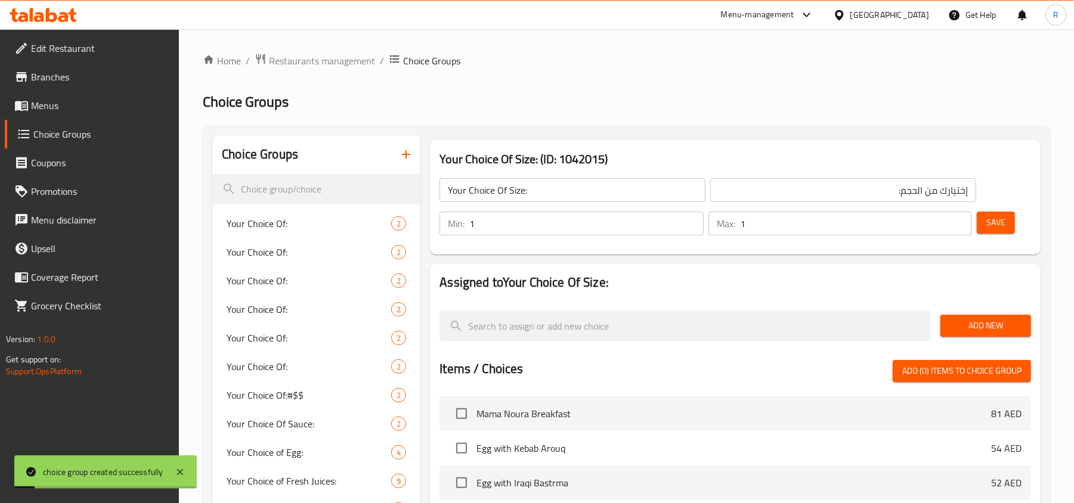
scroll to position [79, 0]
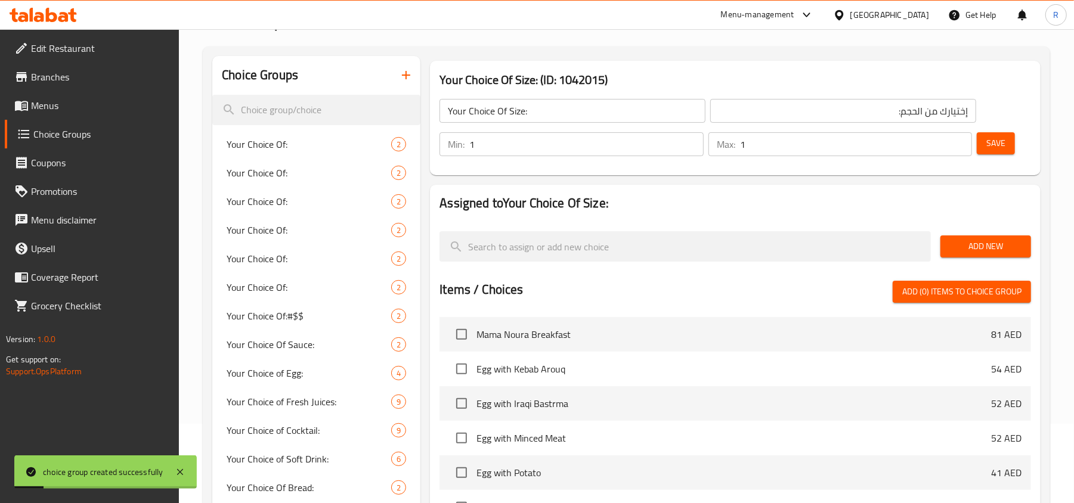
click at [974, 249] on span "Add New" at bounding box center [986, 246] width 72 height 15
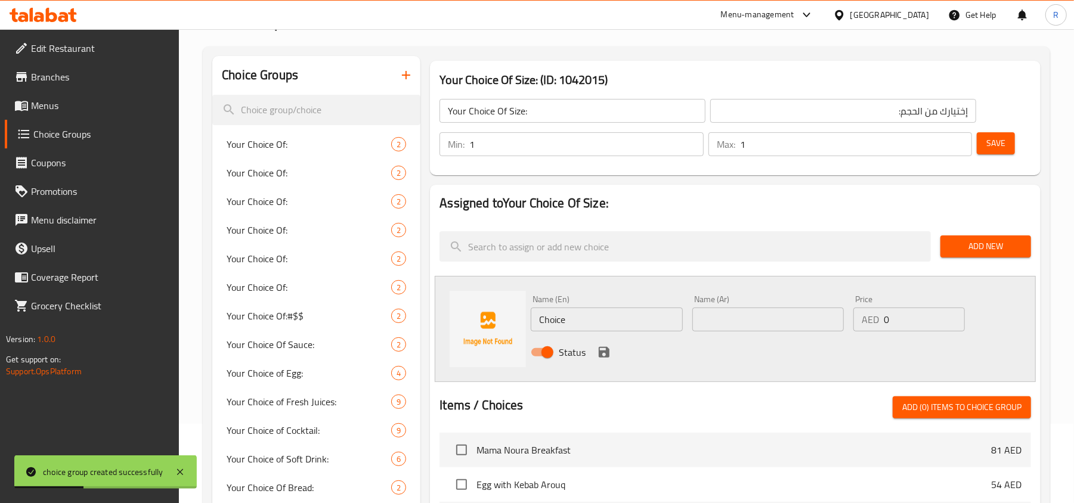
click at [566, 323] on input "Choice" at bounding box center [606, 320] width 151 height 24
paste input "small"
type input "small"
click at [735, 317] on input "text" at bounding box center [767, 320] width 151 height 24
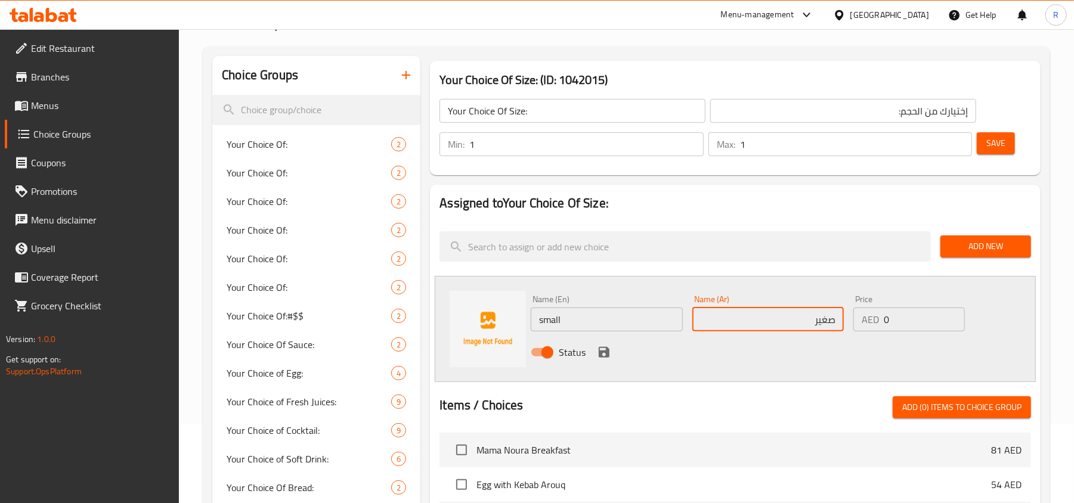
type input "صغير"
drag, startPoint x: 891, startPoint y: 323, endPoint x: 878, endPoint y: 323, distance: 13.1
click at [878, 323] on div "AED 0 Price" at bounding box center [908, 320] width 111 height 24
type input "7"
click at [599, 353] on icon "save" at bounding box center [604, 352] width 11 height 11
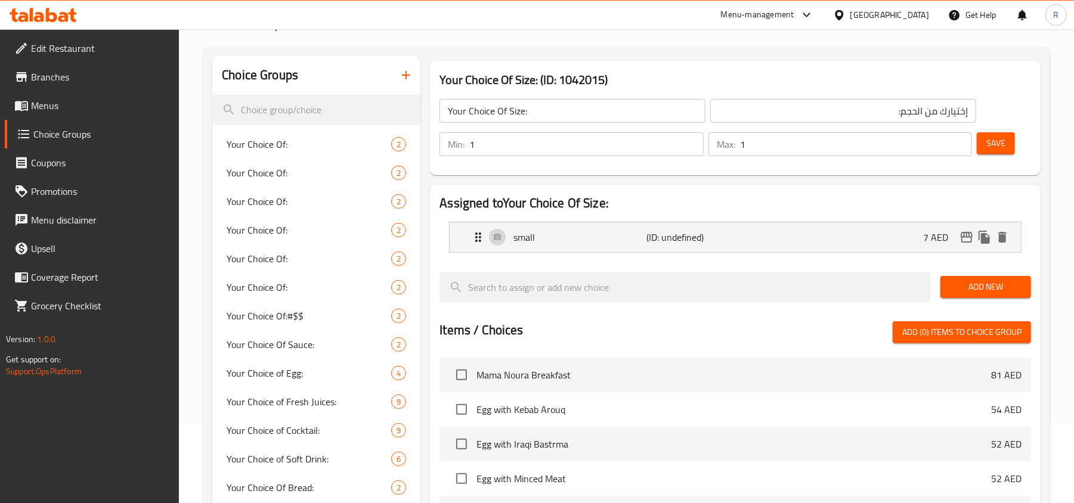
click at [971, 289] on span "Add New" at bounding box center [986, 287] width 72 height 15
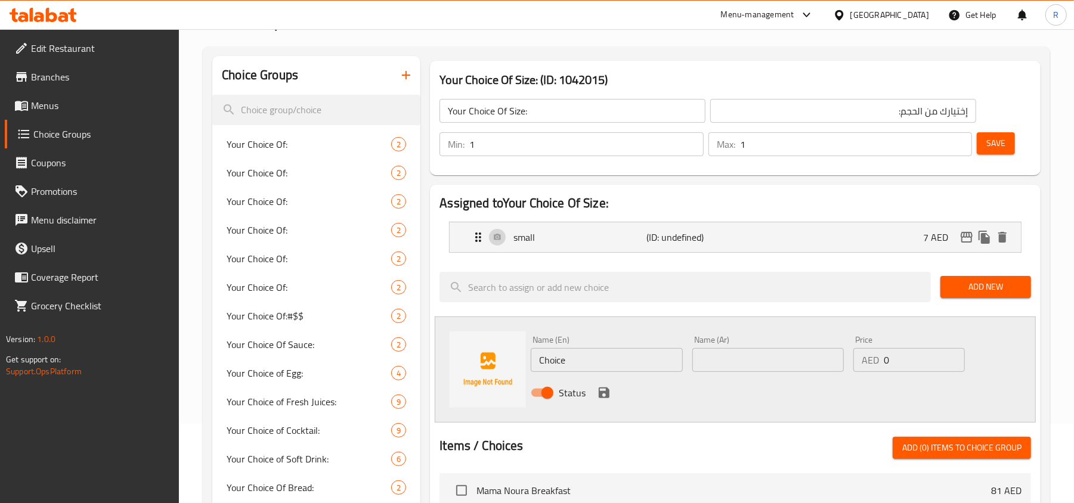
click at [572, 363] on input "Choice" at bounding box center [606, 360] width 151 height 24
paste input "big"
type input "big"
click at [702, 361] on input "text" at bounding box center [767, 360] width 151 height 24
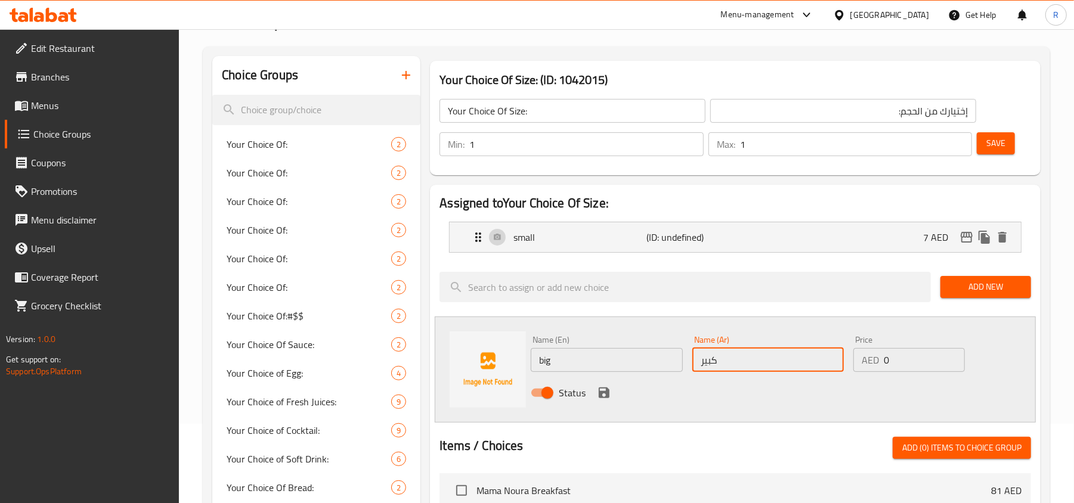
type input "كبير"
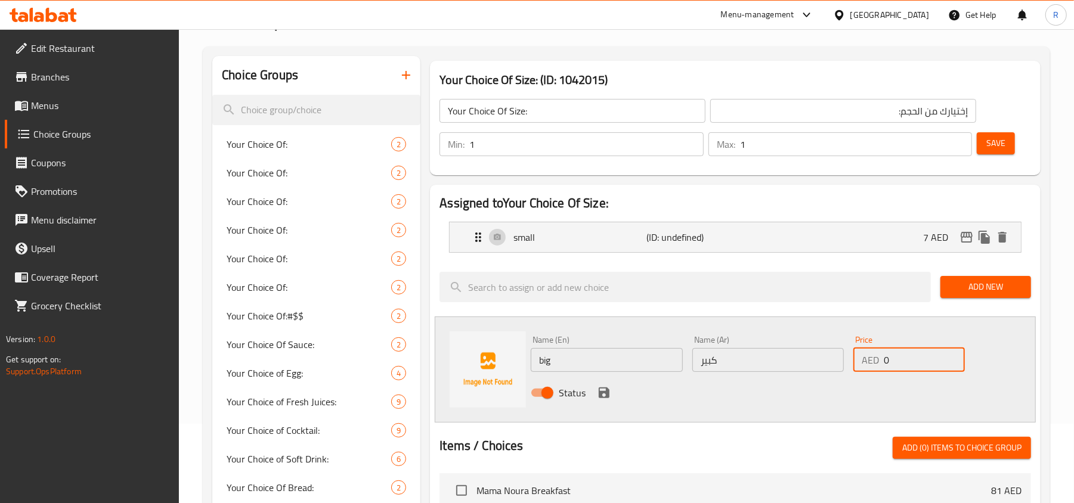
drag, startPoint x: 888, startPoint y: 360, endPoint x: 878, endPoint y: 358, distance: 10.4
click at [878, 358] on div "AED 0 Price" at bounding box center [908, 360] width 111 height 24
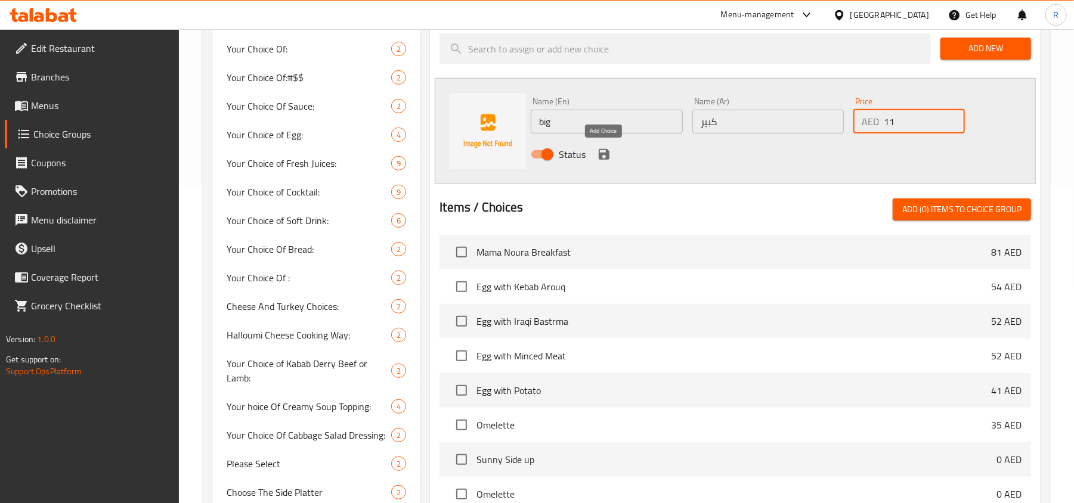
type input "11"
click at [601, 153] on icon "save" at bounding box center [604, 154] width 11 height 11
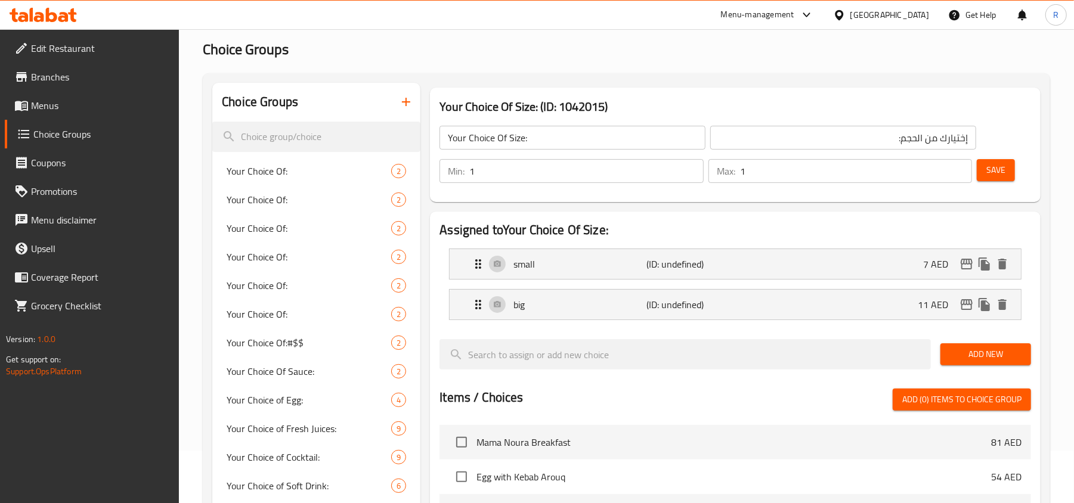
scroll to position [0, 0]
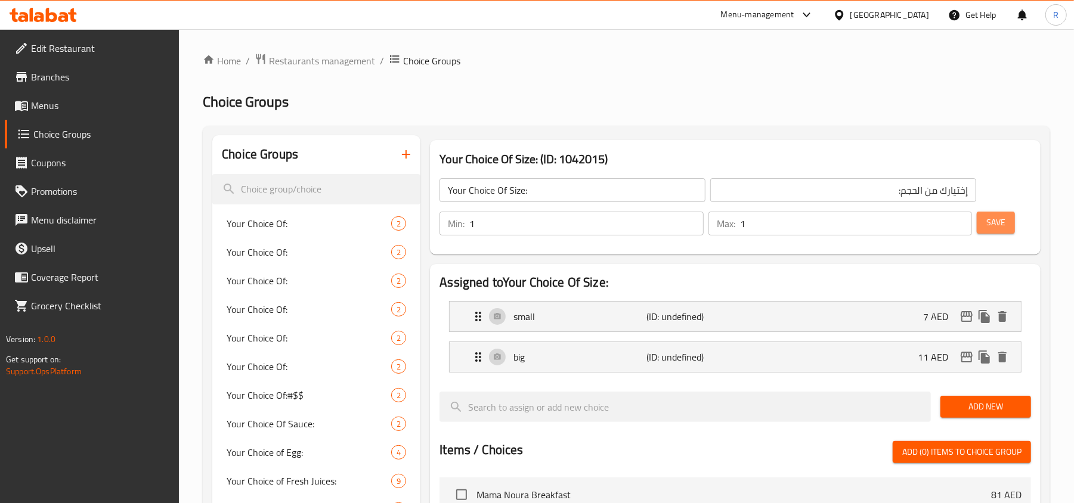
click at [993, 225] on span "Save" at bounding box center [995, 222] width 19 height 15
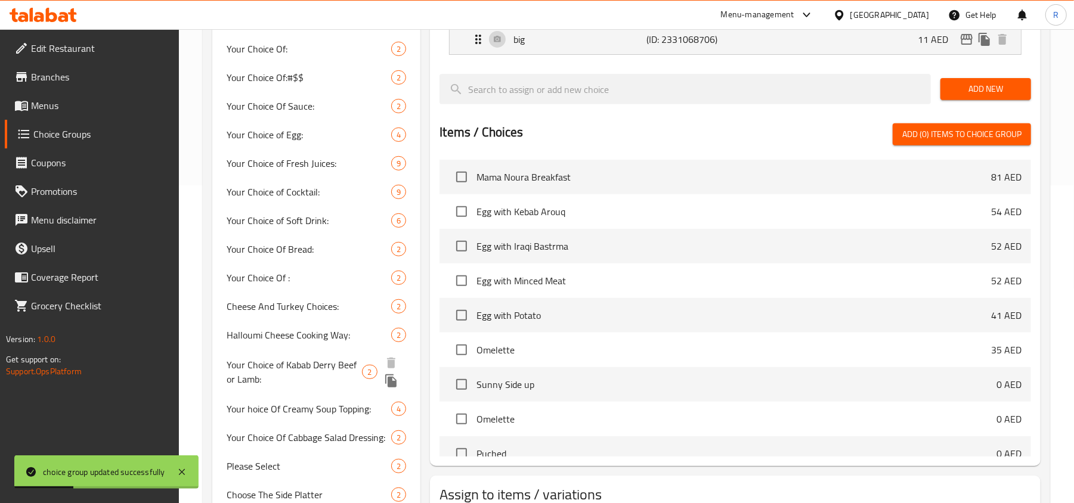
scroll to position [795, 0]
